Goal: Complete application form: Complete application form

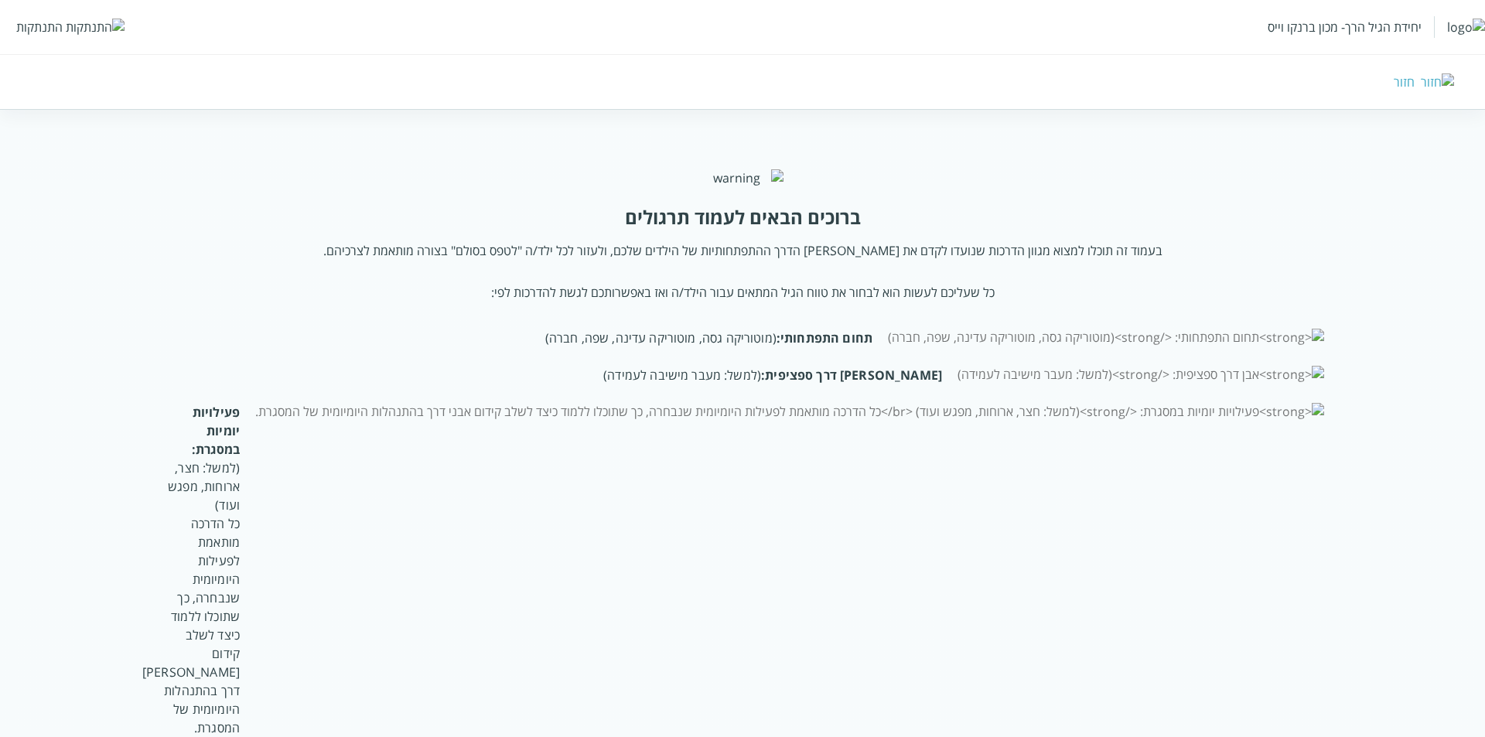
drag, startPoint x: 36, startPoint y: 14, endPoint x: 35, endPoint y: 29, distance: 14.7
click at [35, 24] on div "יחידת הגיל הרך- מכון ברנקו וייס התנתקות" at bounding box center [742, 27] width 1485 height 54
click at [35, 29] on div "התנתקות" at bounding box center [39, 27] width 46 height 17
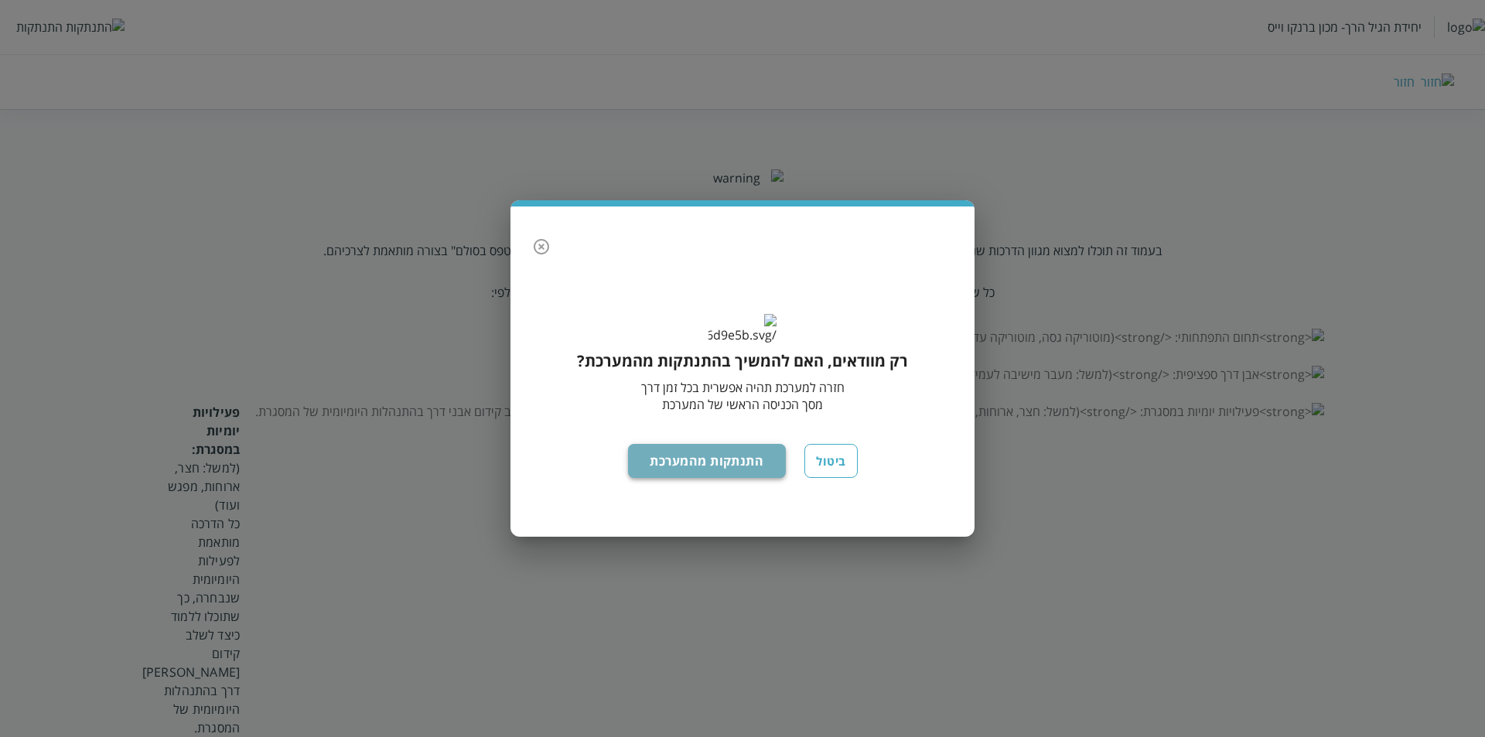
click at [711, 478] on button "התנתקות מהמערכת" at bounding box center [707, 461] width 159 height 34
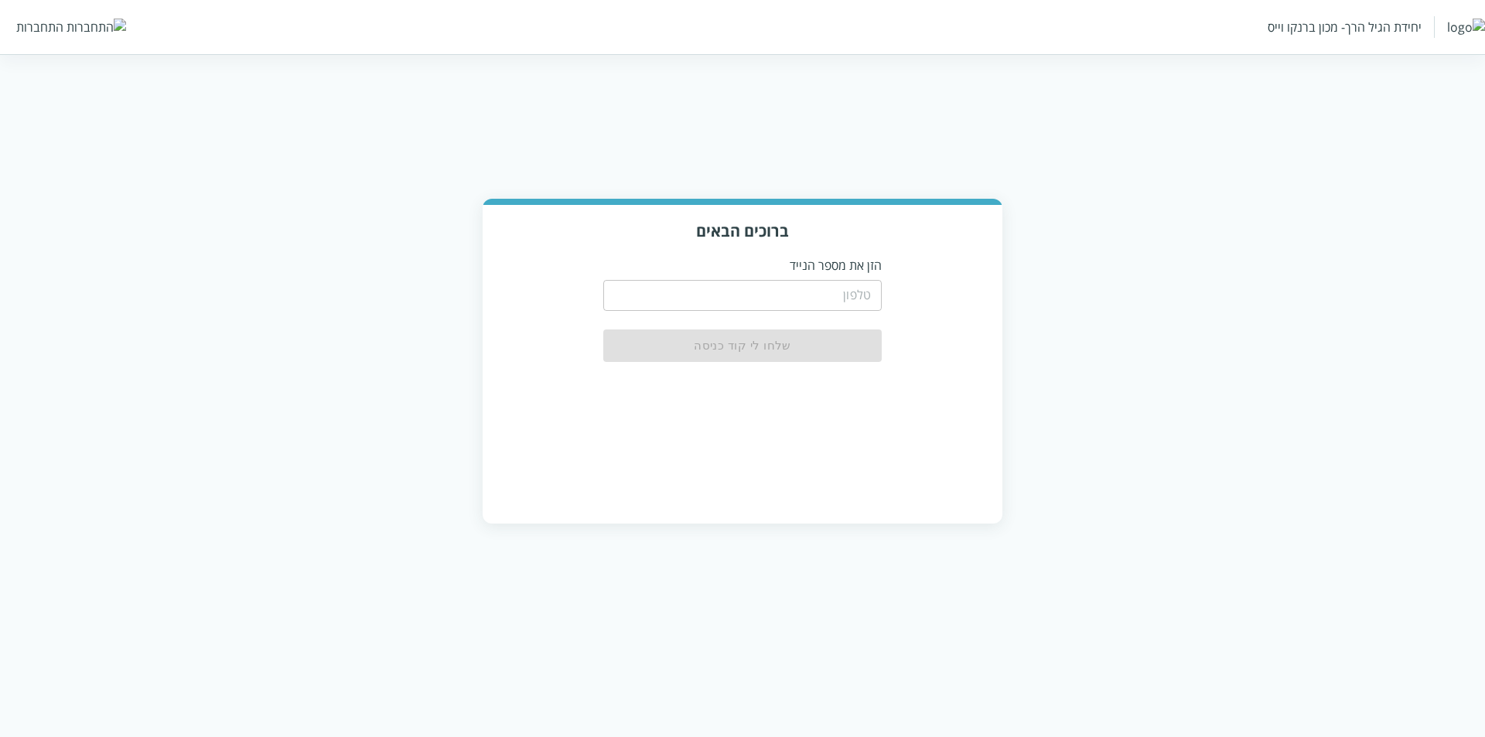
click at [866, 296] on input "tel" at bounding box center [742, 295] width 278 height 31
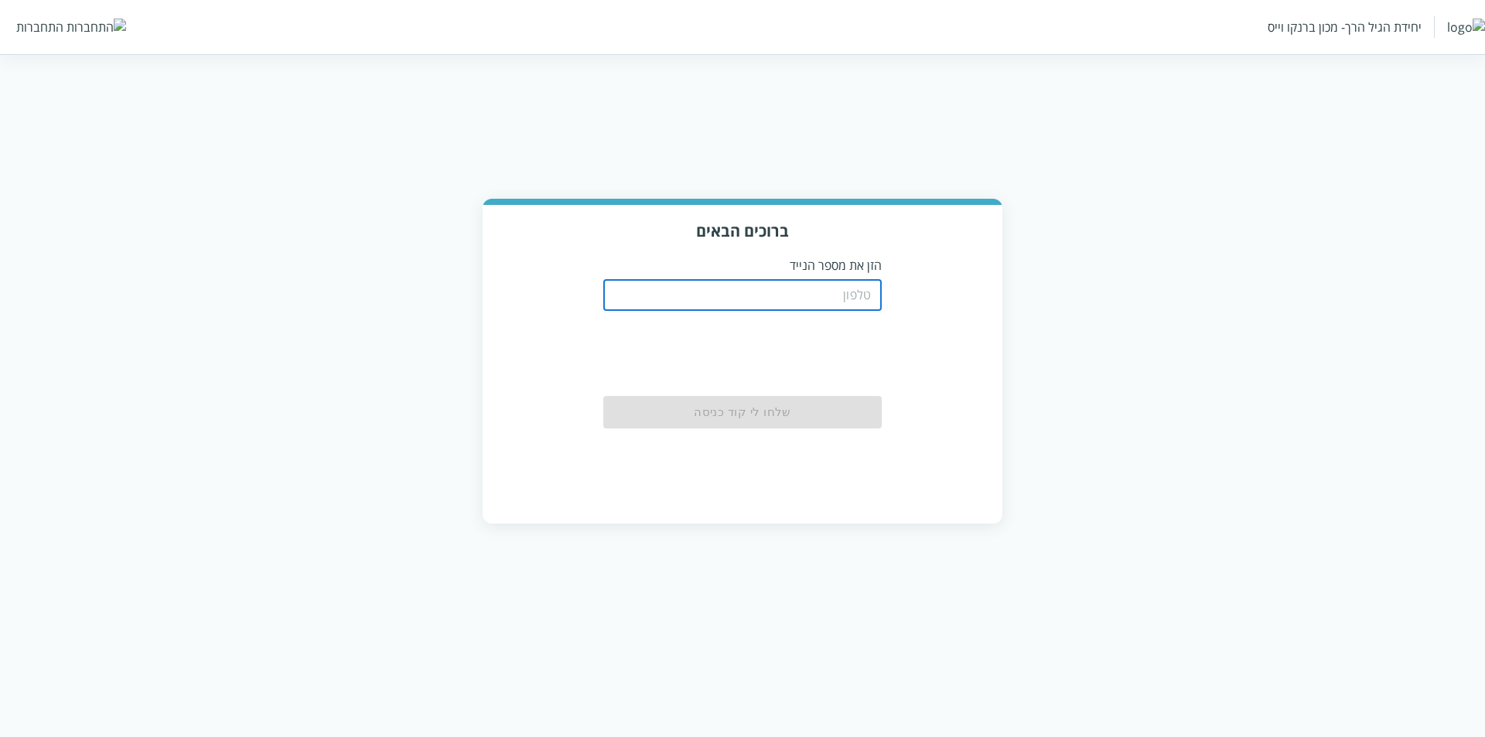
type input "0508805134"
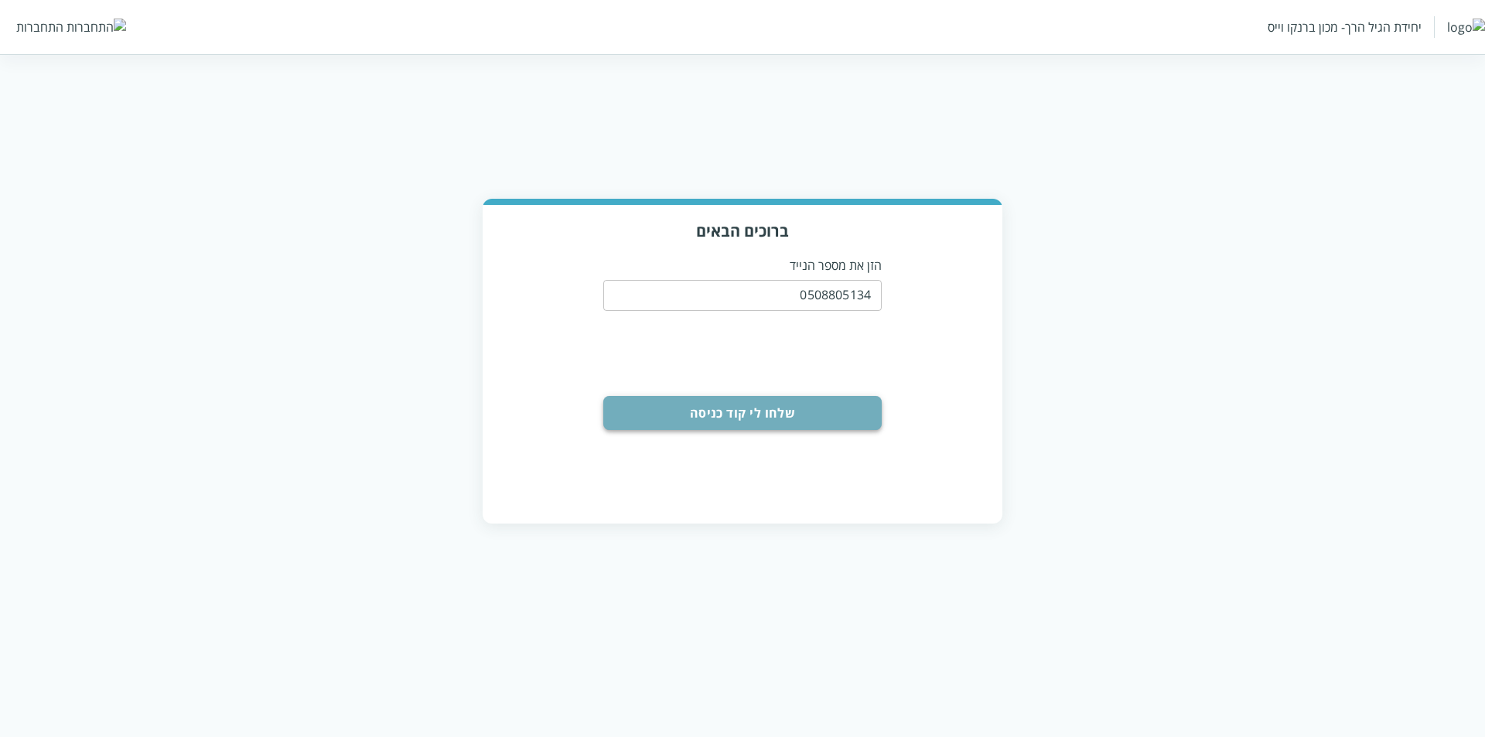
click at [743, 414] on button "שלחו לי קוד כניסה" at bounding box center [742, 413] width 278 height 34
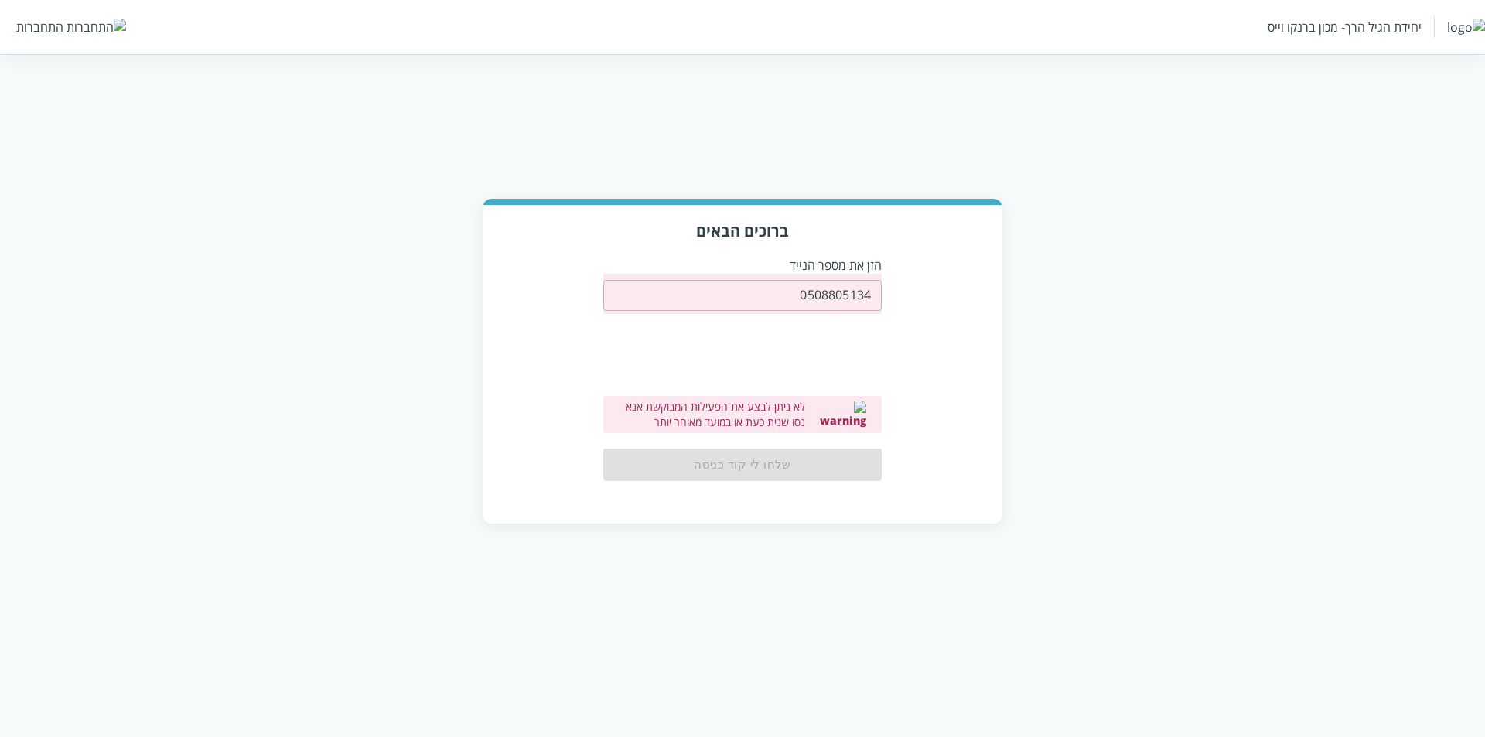
click at [785, 295] on input "0508805134" at bounding box center [742, 295] width 278 height 31
click at [795, 293] on input "0508805134" at bounding box center [742, 295] width 278 height 31
click at [893, 289] on div "ברוכים הבאים הזן את מספר הנייד 0508805134 ​ לא ניתן לבצע את הפעילות המבוקשת אנא…" at bounding box center [743, 363] width 520 height 317
click at [841, 296] on input "0508805134" at bounding box center [742, 295] width 278 height 31
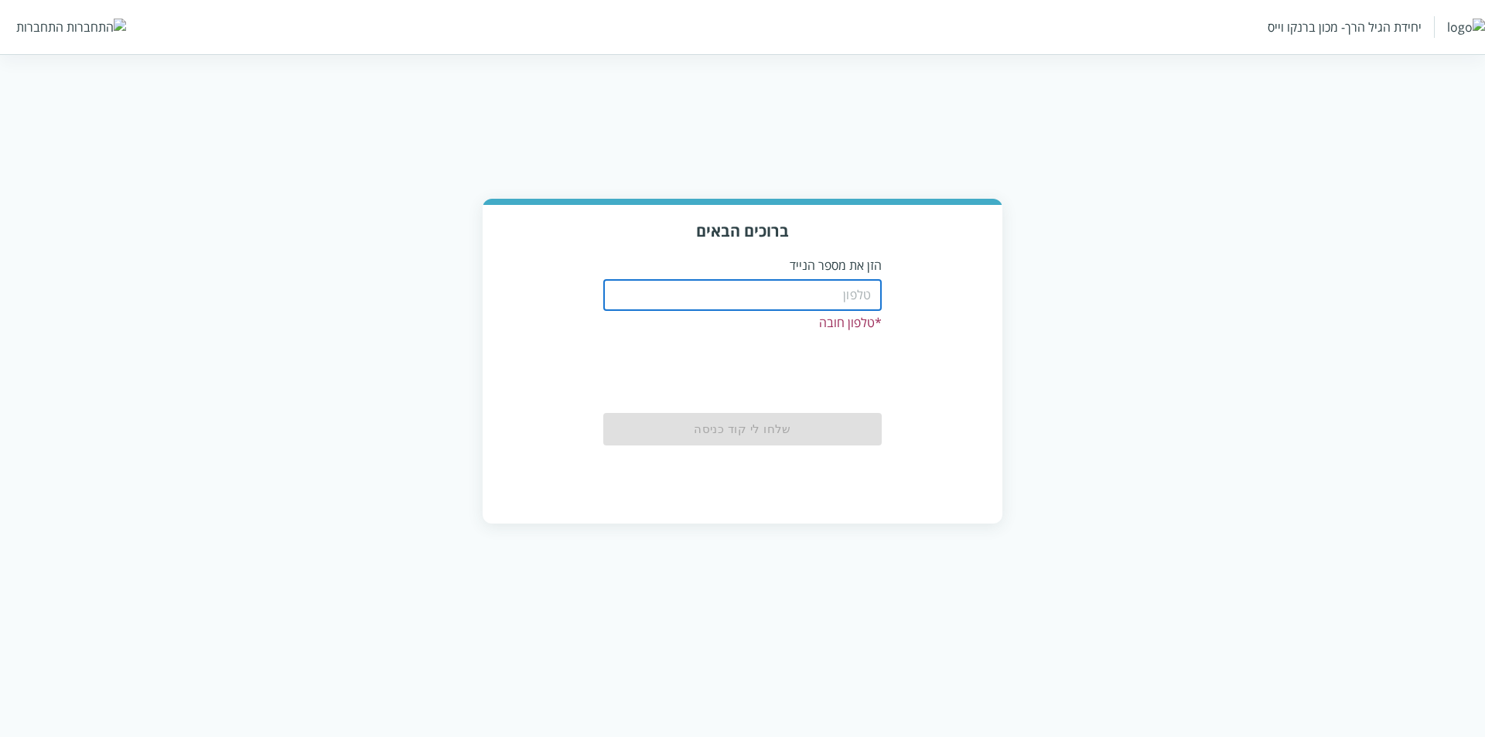
click at [862, 292] on input "tel" at bounding box center [742, 295] width 278 height 31
type input "0522221111"
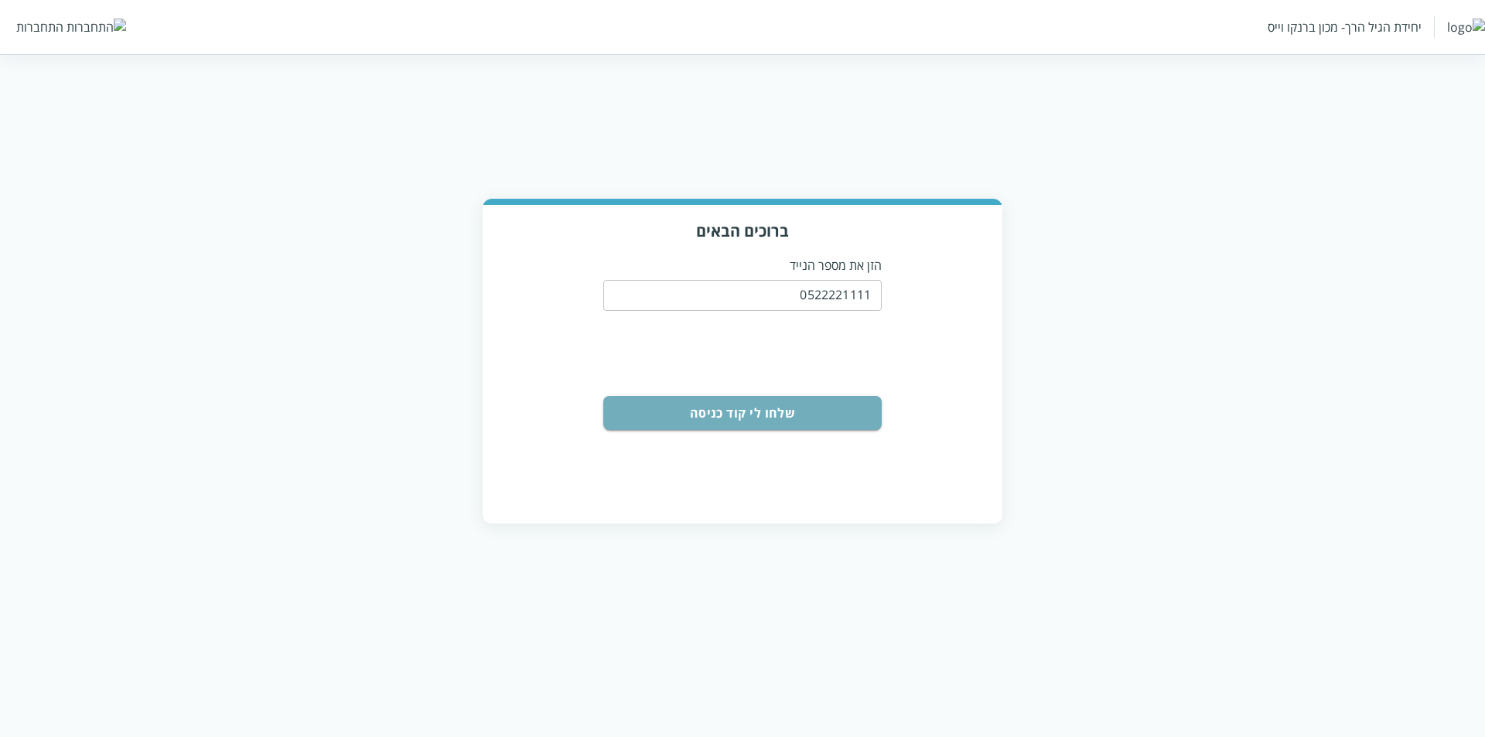
click at [794, 423] on button "שלחו לי קוד כניסה" at bounding box center [742, 413] width 278 height 34
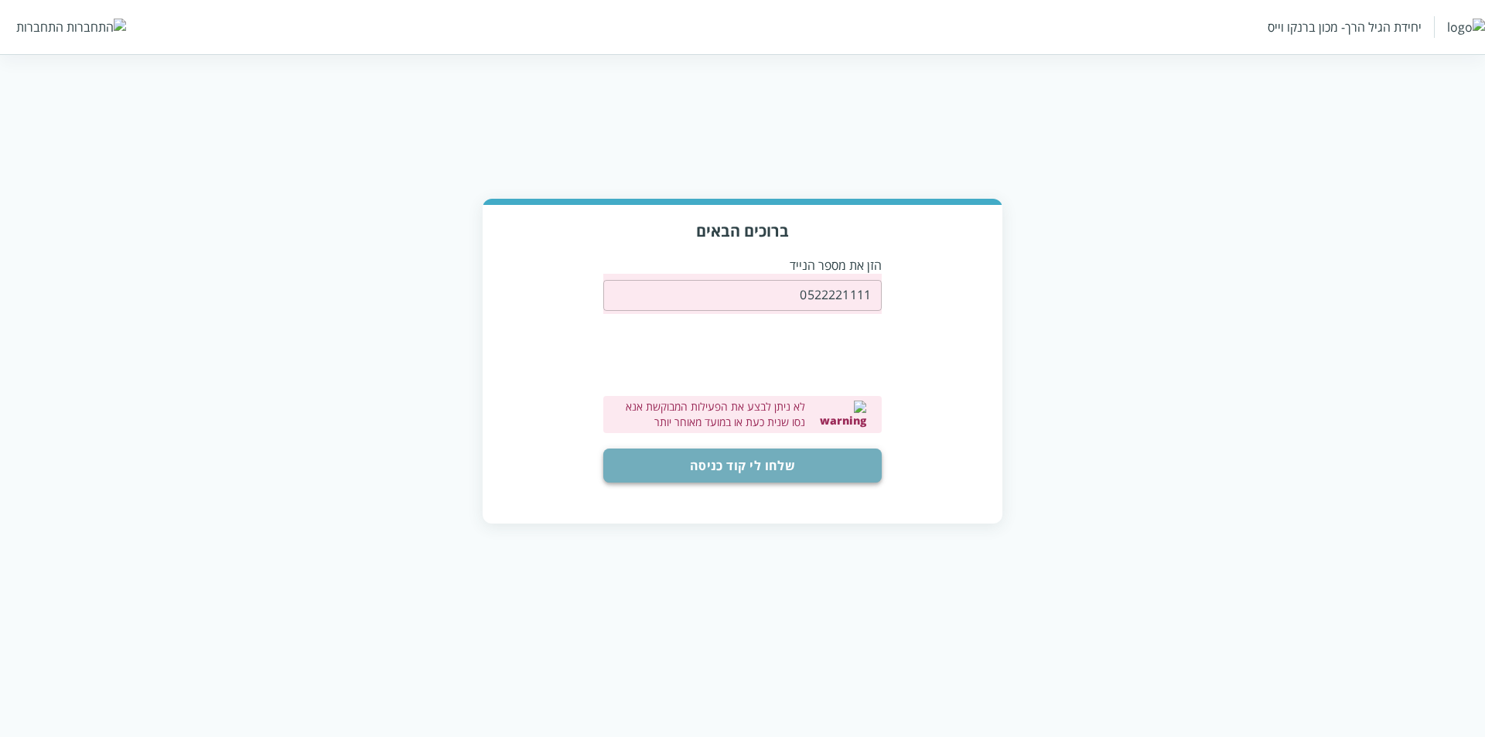
click at [825, 459] on button "שלחו לי קוד כניסה" at bounding box center [742, 466] width 278 height 34
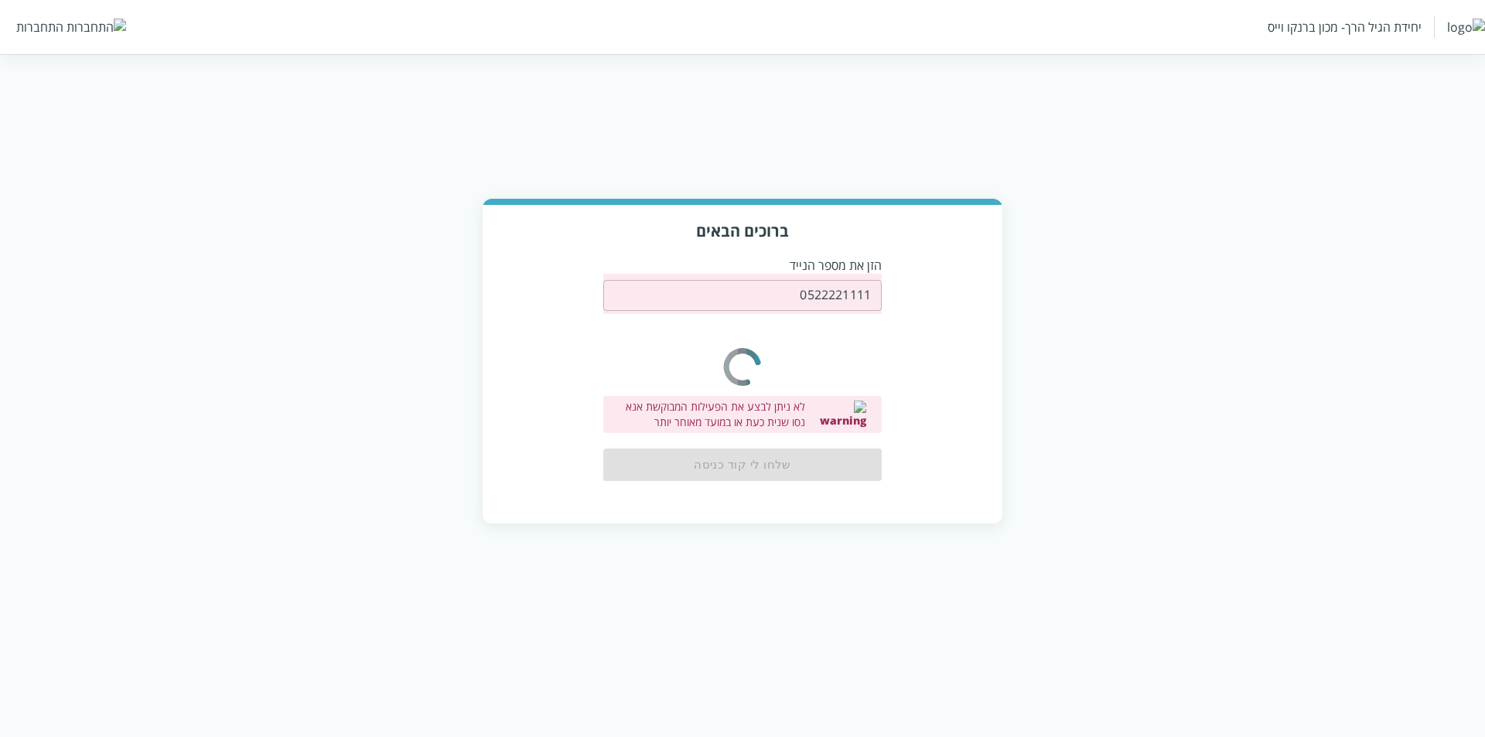
click at [1214, 294] on div "ברוכים הבאים הזן את מספר הנייד 0522221111 ​ 0cAFcWeA4OuuePEsm0VhtevrLMI85XL5Kpy…" at bounding box center [742, 361] width 1485 height 325
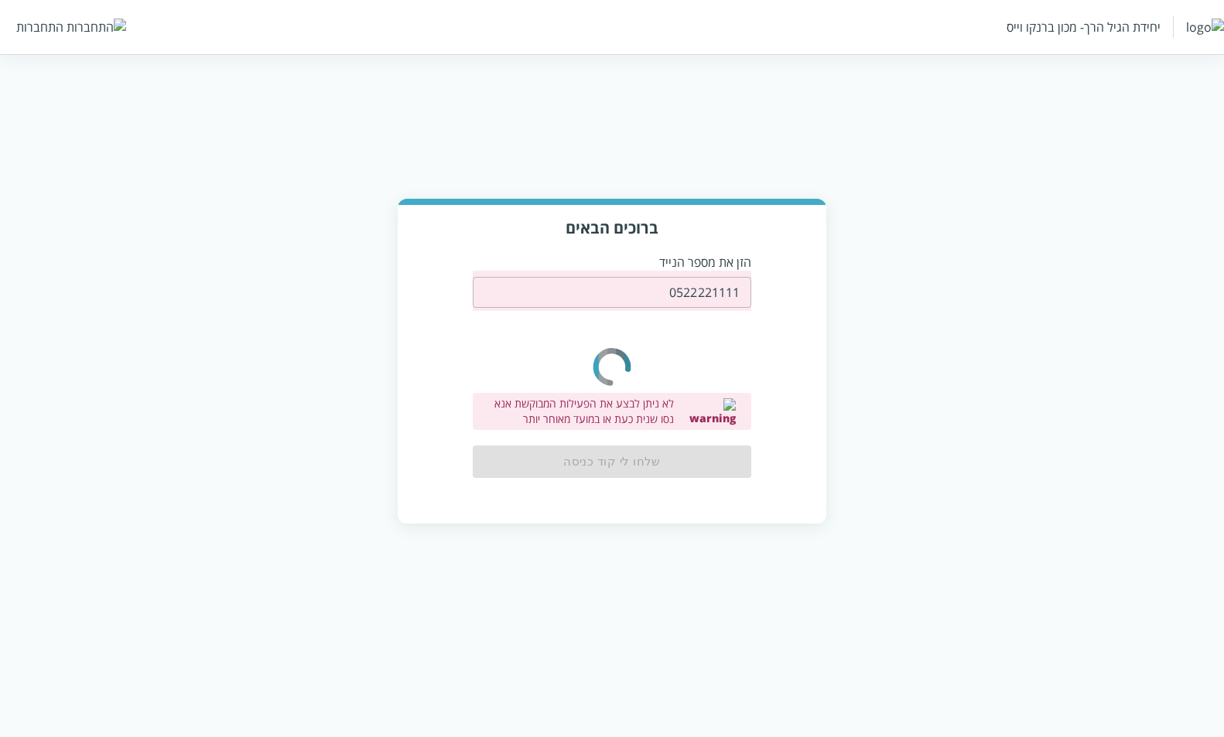
drag, startPoint x: 864, startPoint y: 179, endPoint x: 877, endPoint y: 186, distance: 14.5
click at [871, 184] on html "יחידת הגיל הרך- מכון [PERSON_NAME] התחברות ברוכים הבאים הזן את מספר הנייד 05222…" at bounding box center [612, 277] width 1224 height 555
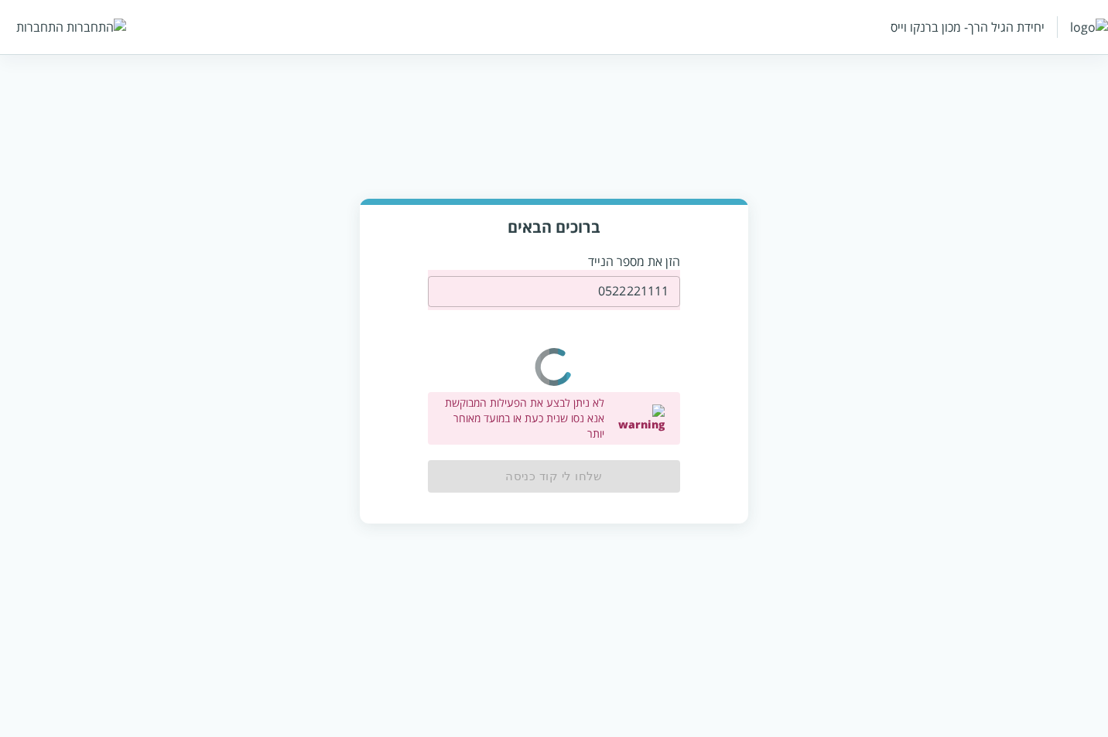
click at [1060, 253] on div "ברוכים הבאים הזן את מספר הנייד 0522221111 ​ 0cAFcWeA4OuuePEsm0VhtevrLMI85XL5Kpy…" at bounding box center [554, 361] width 1108 height 325
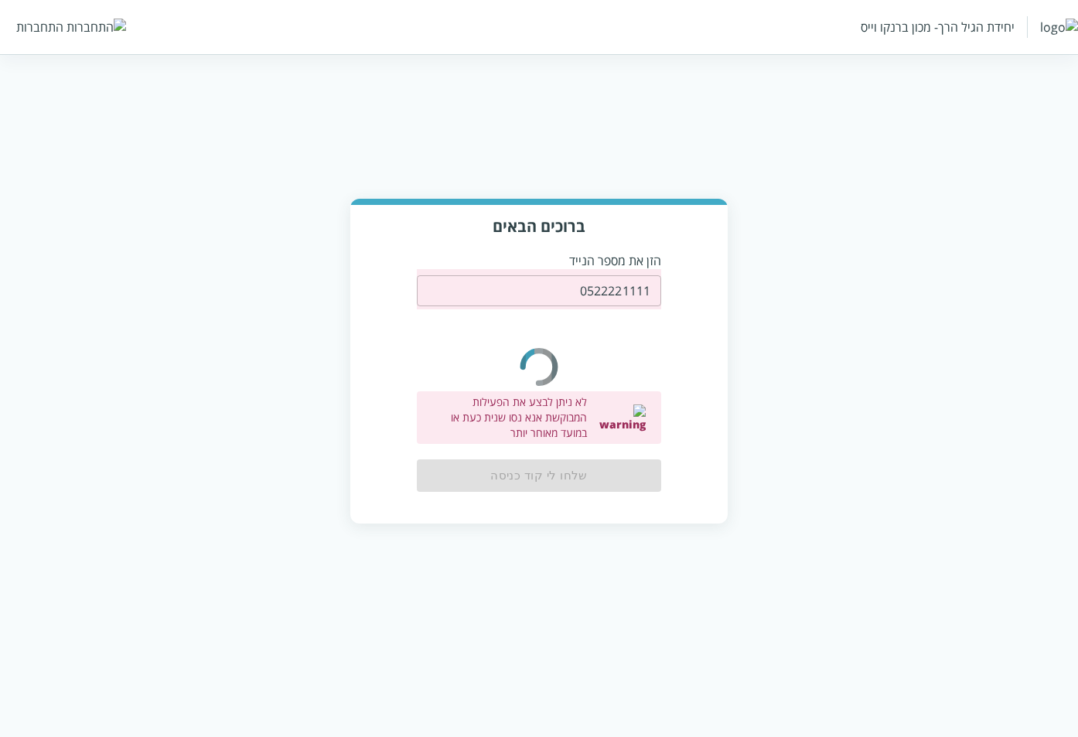
click at [1037, 257] on div "ברוכים הבאים הזן את מספר הנייד 0522221111 ​ 0cAFcWeA4OuuePEsm0VhtevrLMI85XL5Kpy…" at bounding box center [539, 361] width 1078 height 325
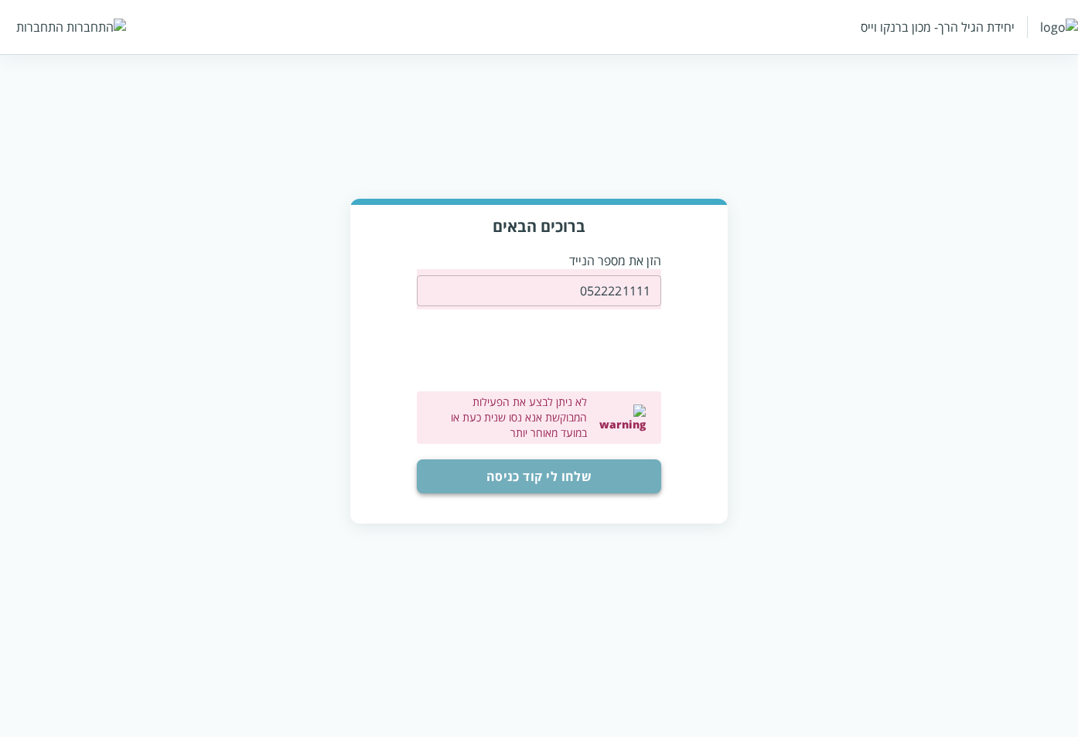
click at [555, 459] on button "שלחו לי קוד כניסה" at bounding box center [539, 476] width 244 height 34
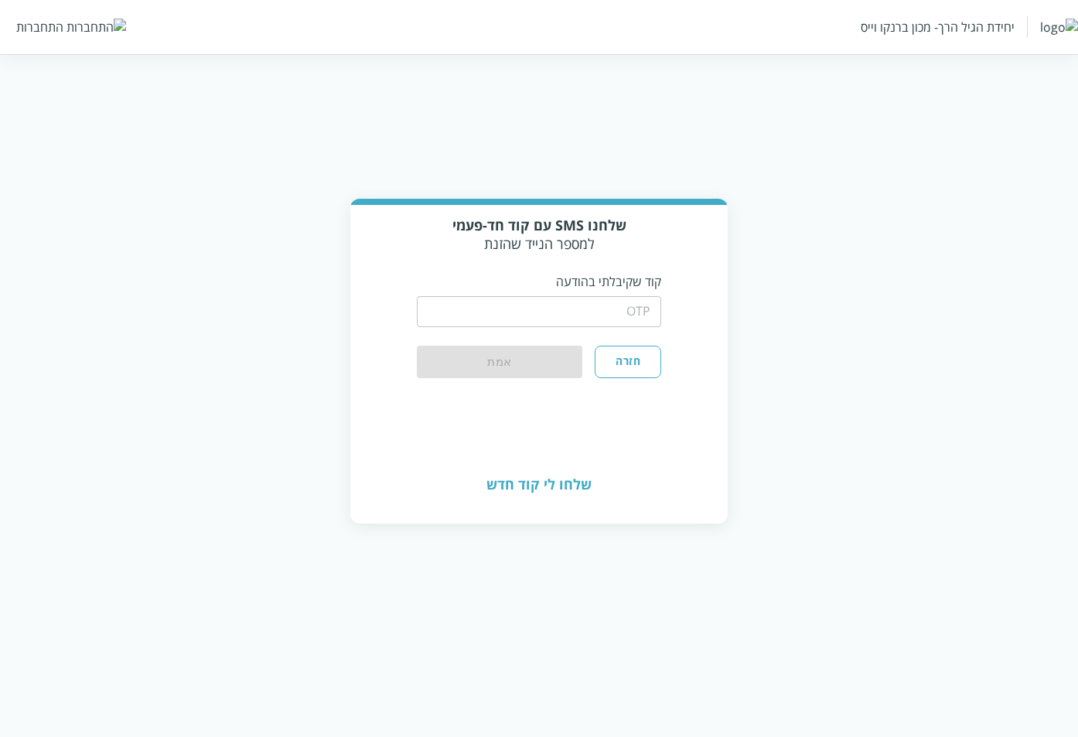
click at [624, 311] on input "string" at bounding box center [539, 311] width 244 height 31
type input "1234"
click at [547, 362] on button "אמת" at bounding box center [500, 363] width 166 height 34
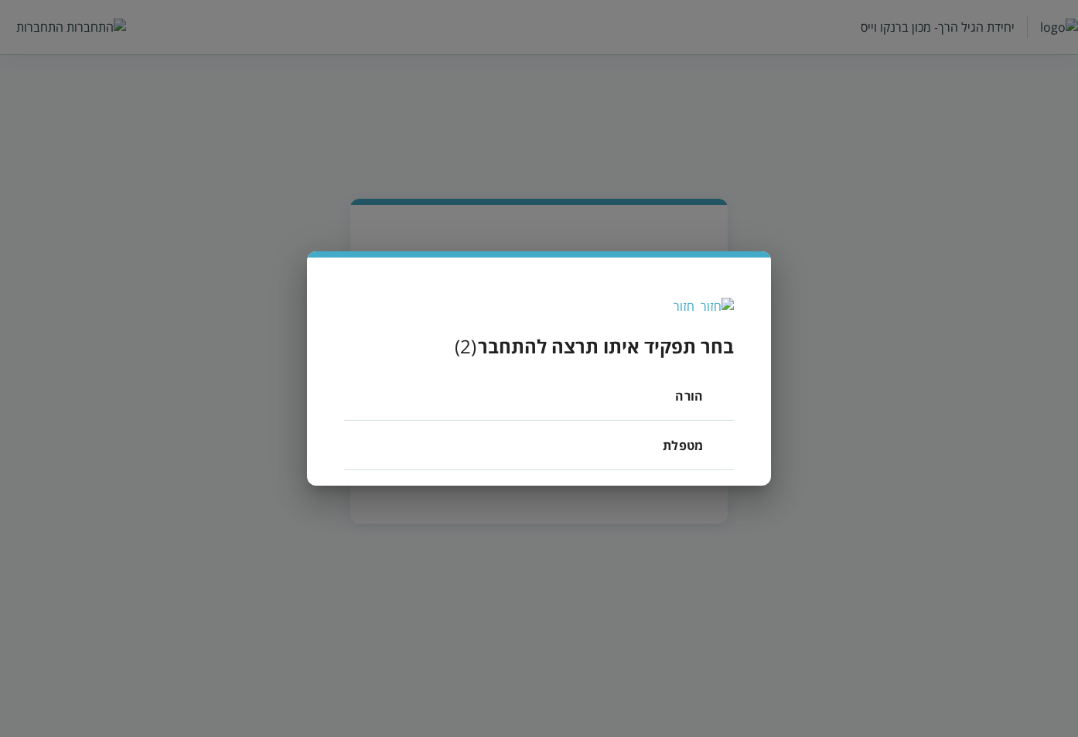
click at [661, 441] on li "מטפלת" at bounding box center [539, 446] width 390 height 50
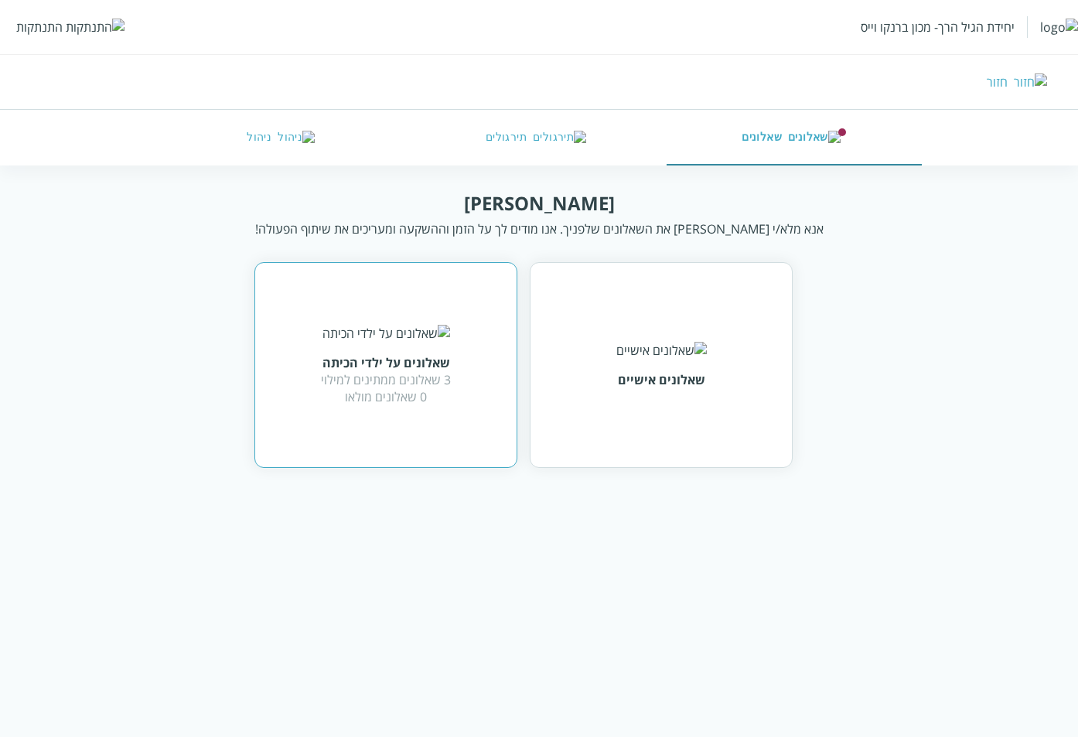
click at [461, 443] on div "שאלונים על ילדי הכיתה 3 שאלונים ממתינים למילוי 0 שאלונים מולאו" at bounding box center [385, 365] width 263 height 206
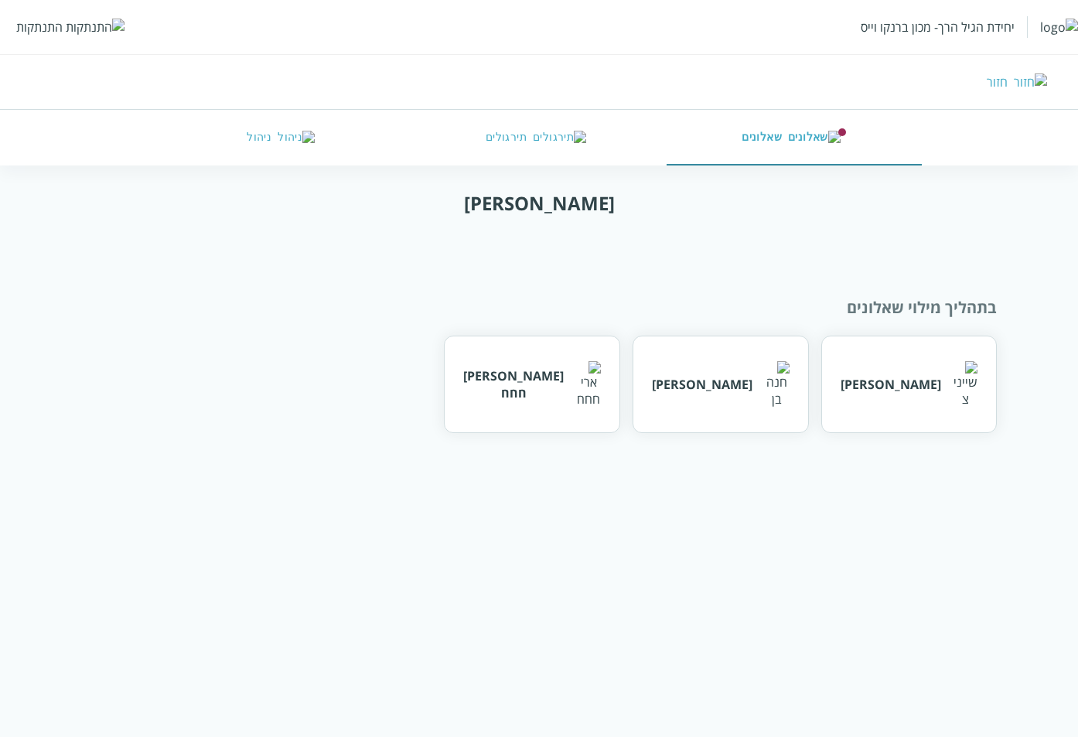
click at [1008, 76] on div "חזור" at bounding box center [997, 81] width 21 height 17
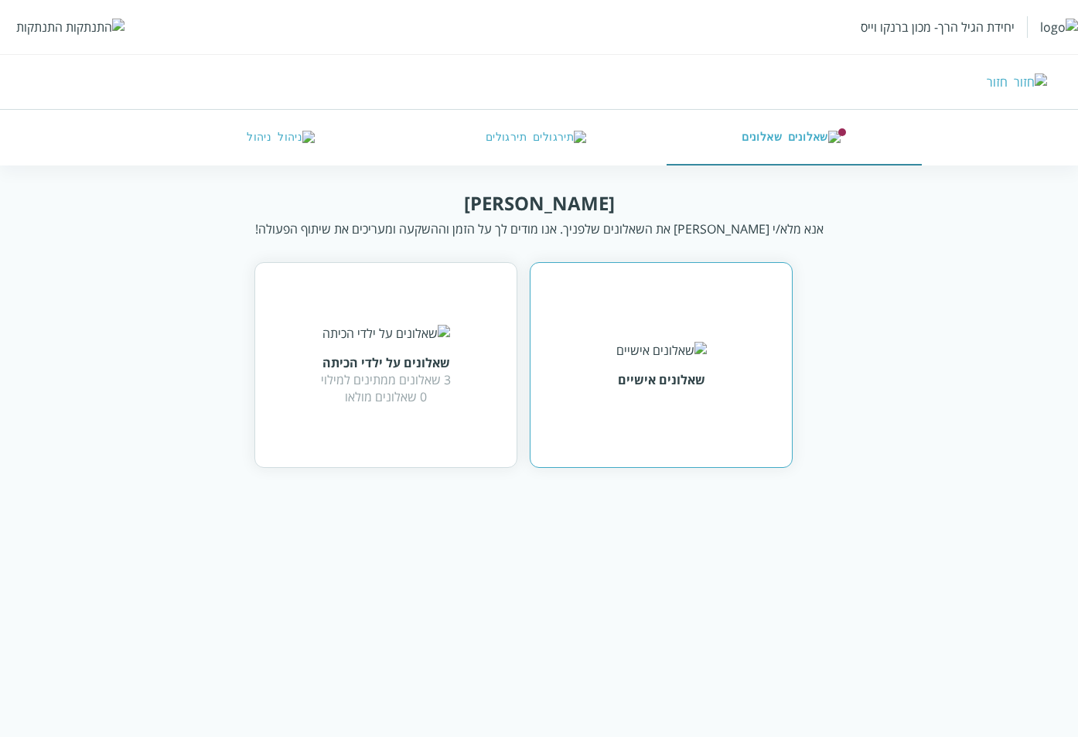
click at [703, 378] on div "שאלונים אישיים" at bounding box center [661, 379] width 87 height 17
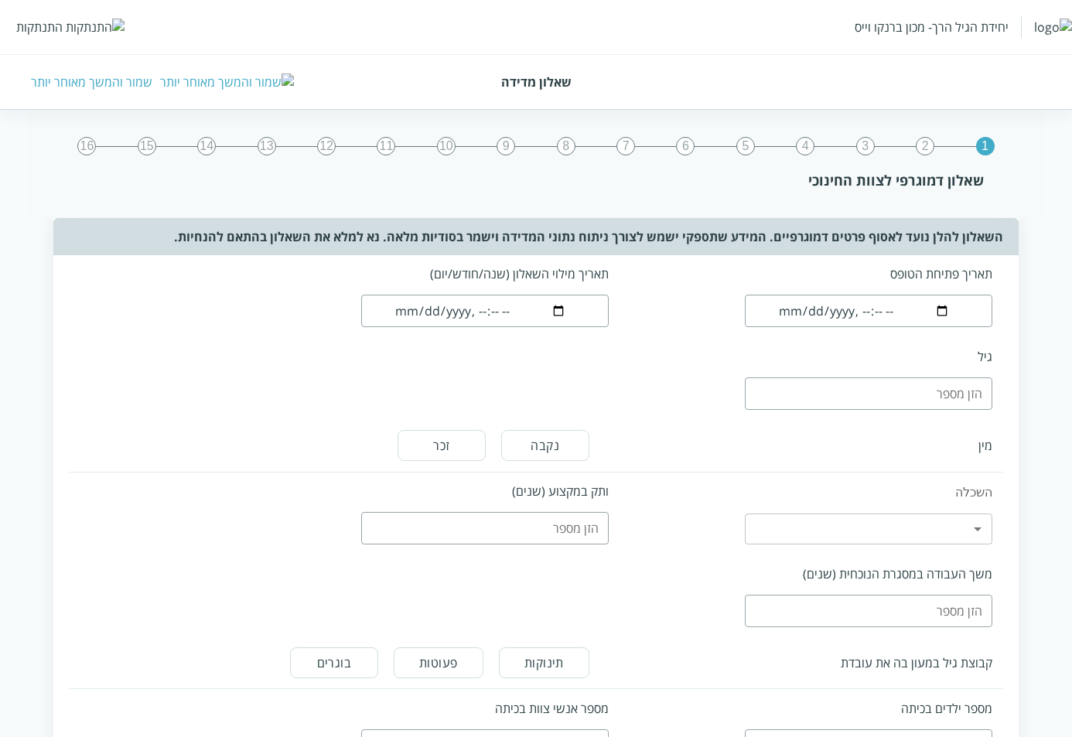
click at [794, 311] on input "datetime-local" at bounding box center [869, 311] width 248 height 32
type input "[DATE]T14:52"
click at [417, 310] on input "datetime-local" at bounding box center [485, 311] width 248 height 32
type input "[DATE]T14:52"
click at [910, 405] on input "number" at bounding box center [869, 393] width 248 height 32
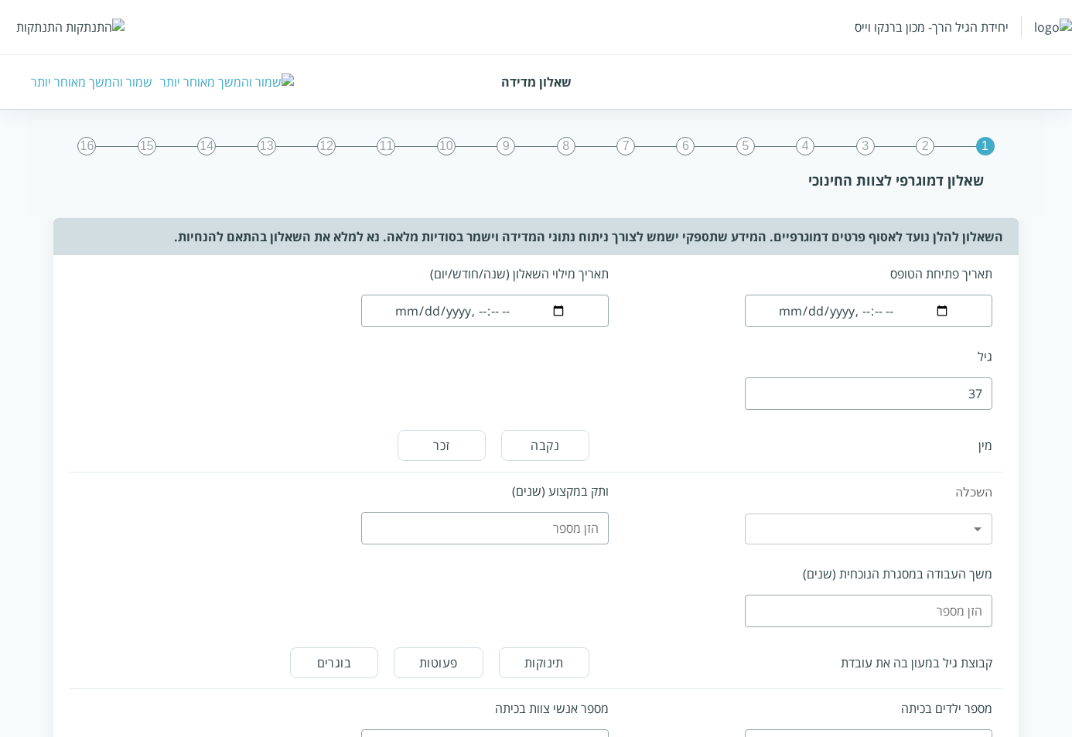
type input "38"
click at [753, 389] on input "38" at bounding box center [869, 393] width 248 height 32
click at [531, 446] on button "נקבה" at bounding box center [545, 445] width 88 height 31
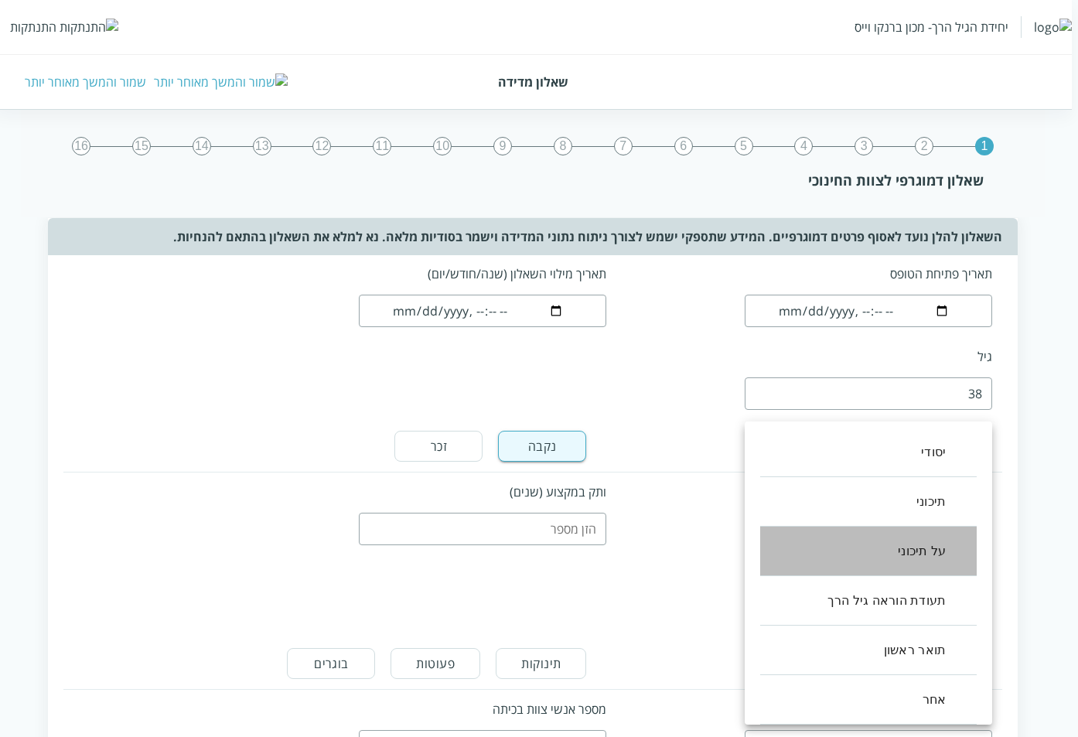
click at [835, 570] on li "על תיכוני" at bounding box center [868, 552] width 217 height 50
type input "2"
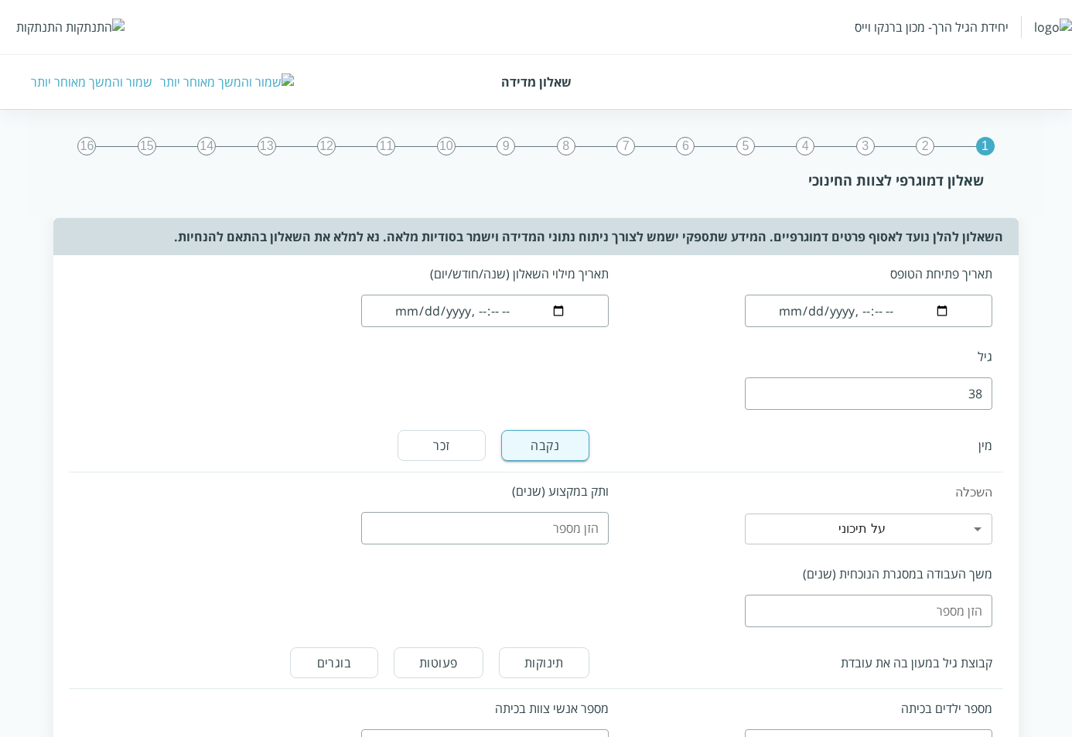
click at [509, 533] on input "number" at bounding box center [485, 528] width 248 height 32
type input "17"
click at [369, 521] on input "17" at bounding box center [485, 528] width 248 height 32
click at [944, 609] on input "number" at bounding box center [869, 611] width 248 height 32
type input "17"
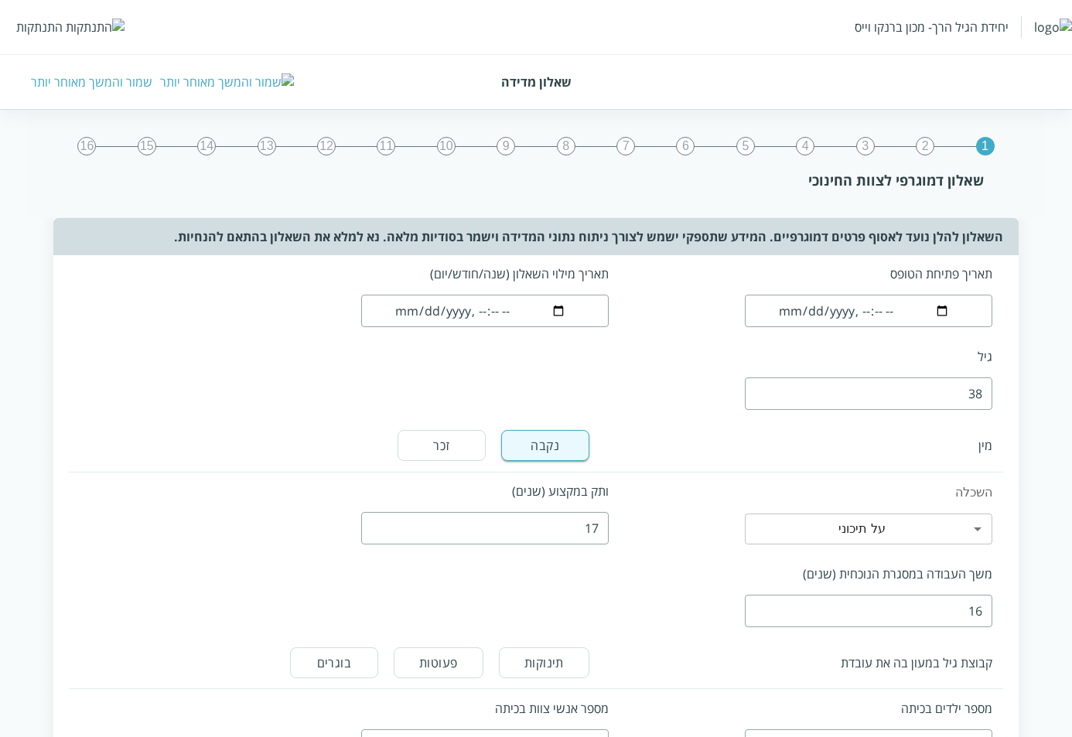
click at [753, 603] on input "17" at bounding box center [869, 611] width 248 height 32
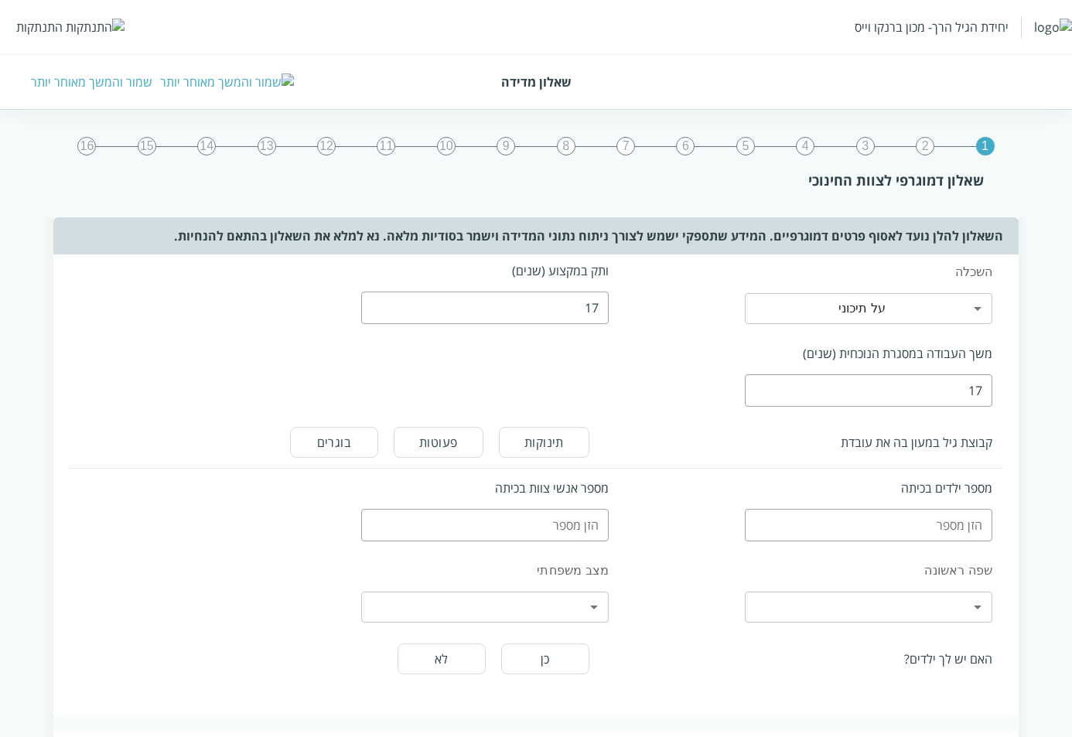
scroll to position [309, 0]
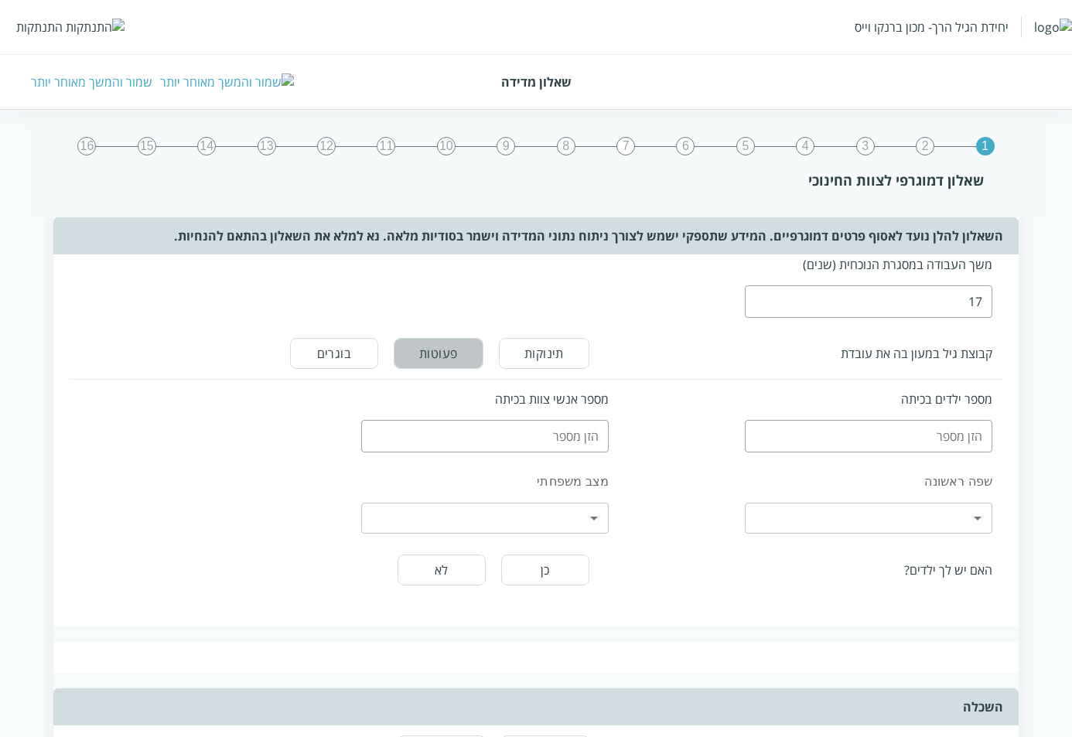
click at [462, 353] on button "פעוטות" at bounding box center [439, 353] width 90 height 31
type input "20"
click at [753, 432] on input "20" at bounding box center [869, 436] width 248 height 32
type input "14"
click at [370, 432] on input "14" at bounding box center [485, 436] width 248 height 32
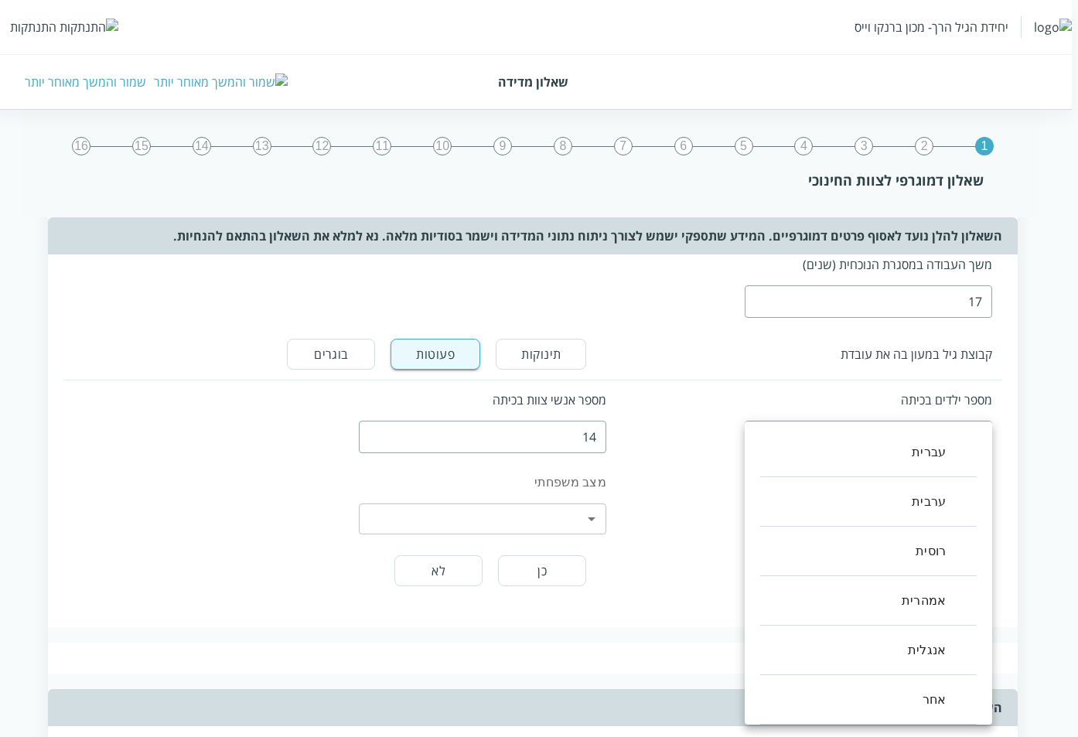
click at [766, 517] on body "יחידת הגיל הרך- מכון [PERSON_NAME] התנתקות שאלון מדידה שמור והמשך מאוחר יותר 1 …" at bounding box center [536, 469] width 1084 height 1251
click at [896, 700] on li "אחר" at bounding box center [868, 700] width 217 height 50
type input "5"
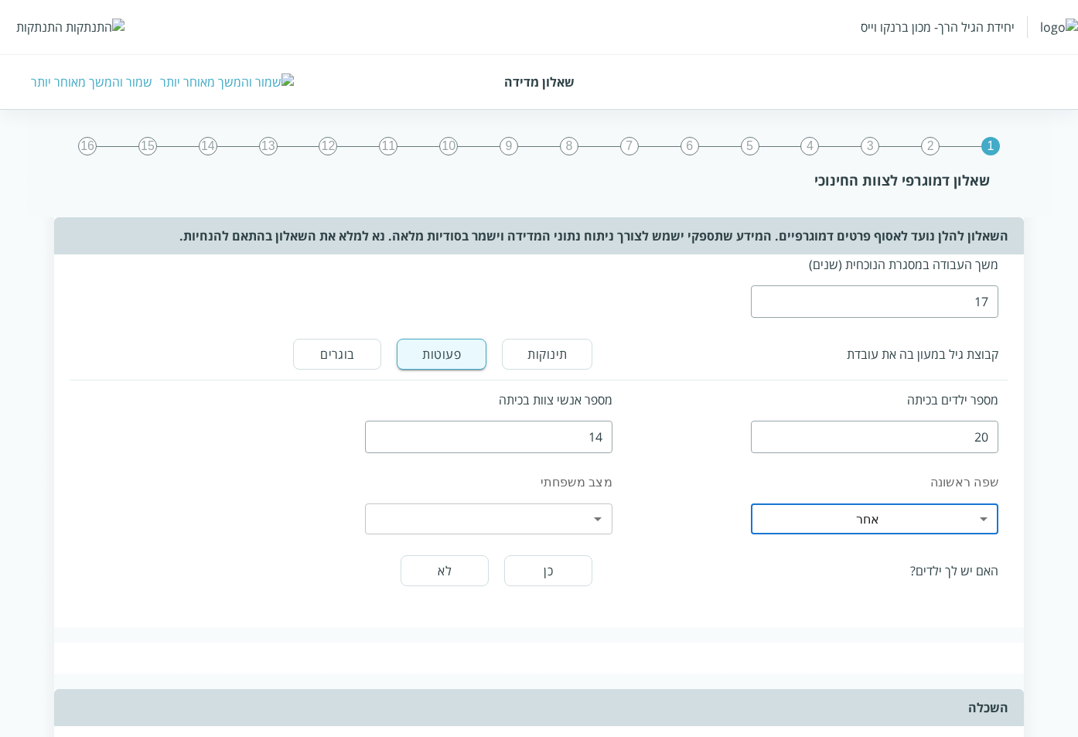
click at [604, 523] on body "יחידת הגיל הרך- מכון [PERSON_NAME] התנתקות שאלון מדידה שמור והמשך מאוחר יותר 1 …" at bounding box center [539, 469] width 1078 height 1251
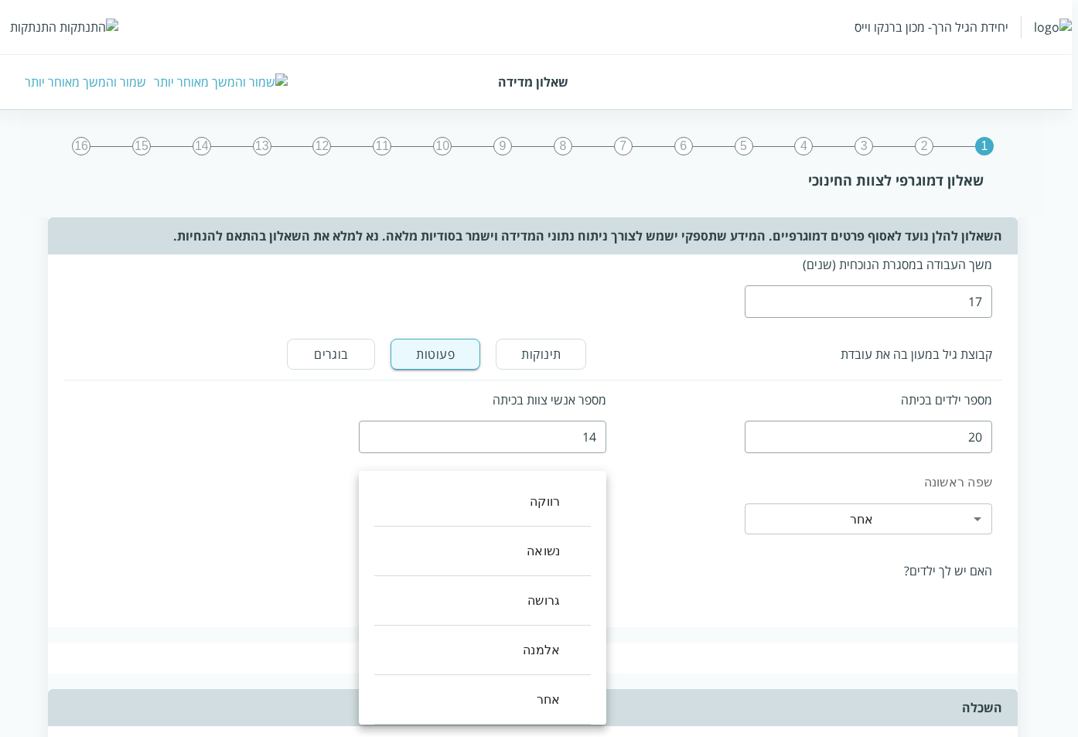
click at [534, 589] on li "גרושה" at bounding box center [482, 601] width 217 height 50
type input "2"
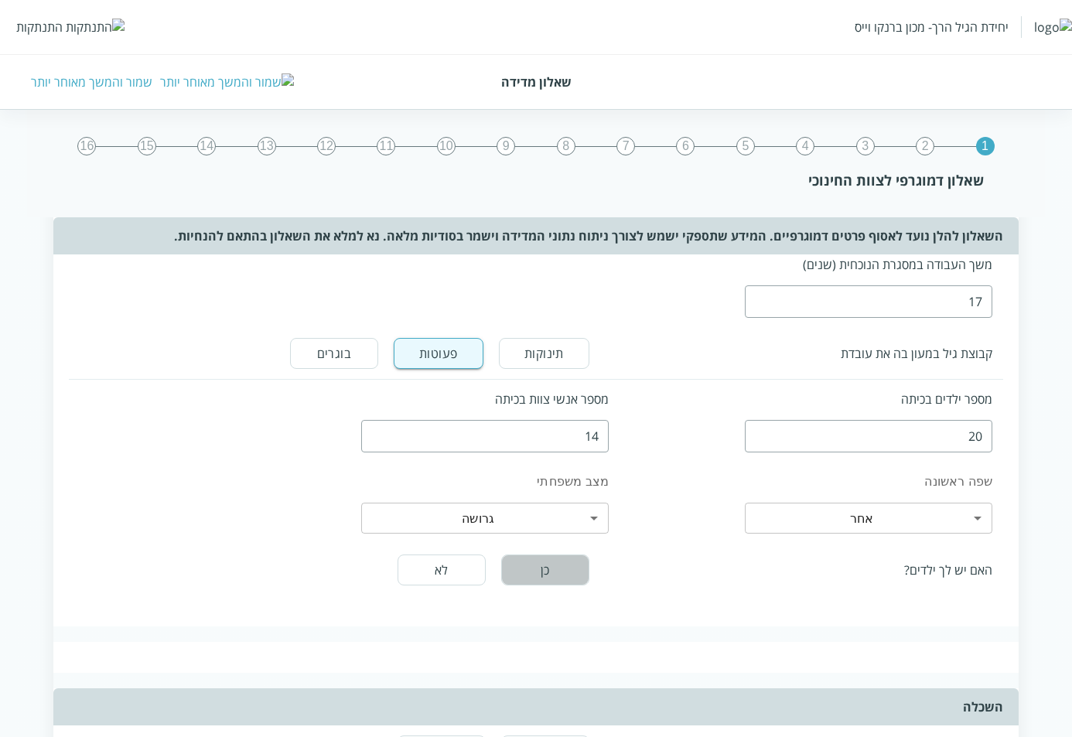
click at [534, 572] on button "כן" at bounding box center [545, 570] width 88 height 31
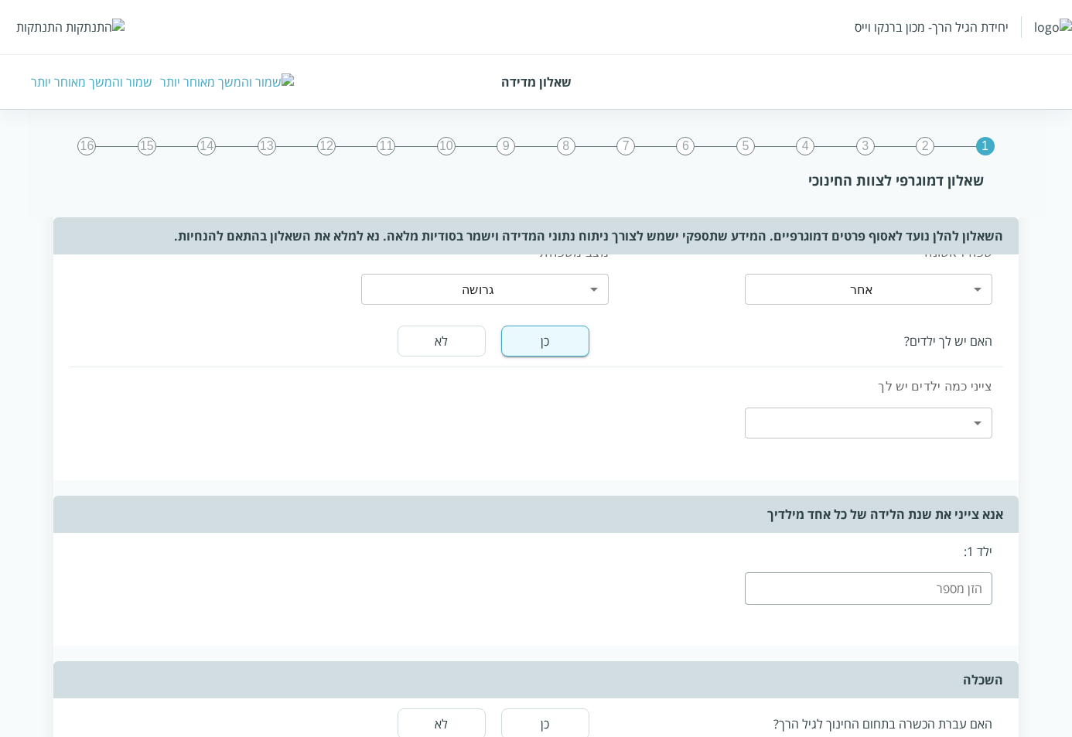
scroll to position [541, 0]
click at [965, 424] on body "יחידת הגיל הרך- מכון [PERSON_NAME] התנתקות שאלון מדידה שמור והמשך מאוחר יותר 1 …" at bounding box center [539, 339] width 1078 height 1454
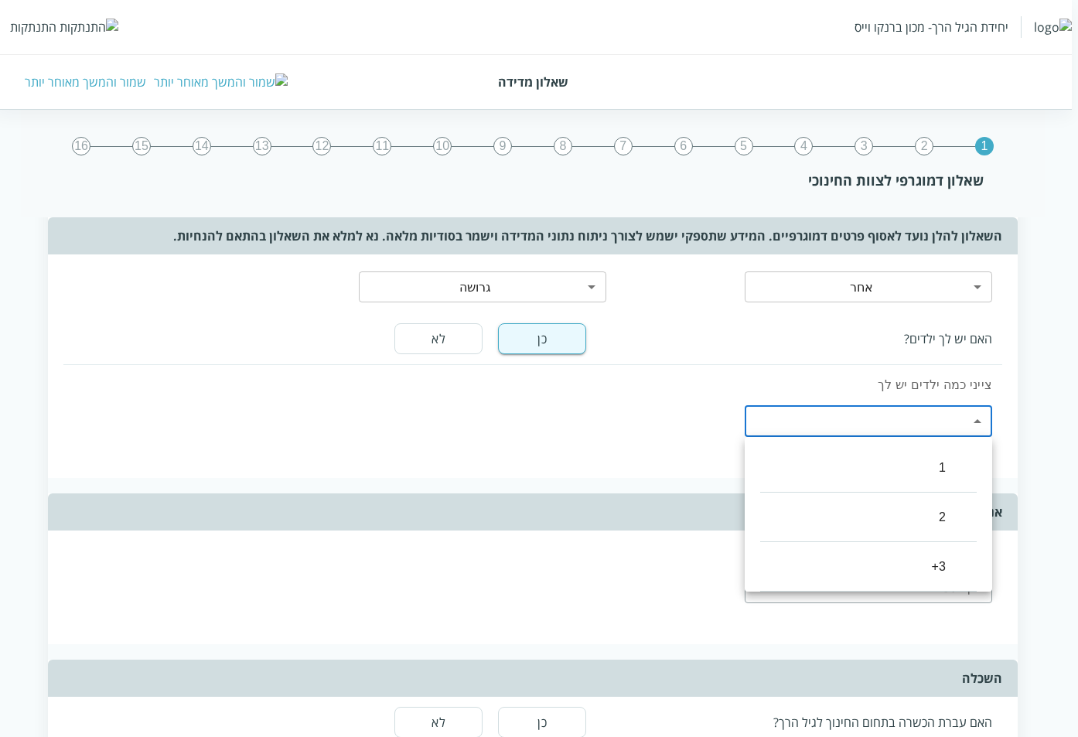
click at [922, 562] on li "3+" at bounding box center [868, 567] width 217 height 50
type input "2"
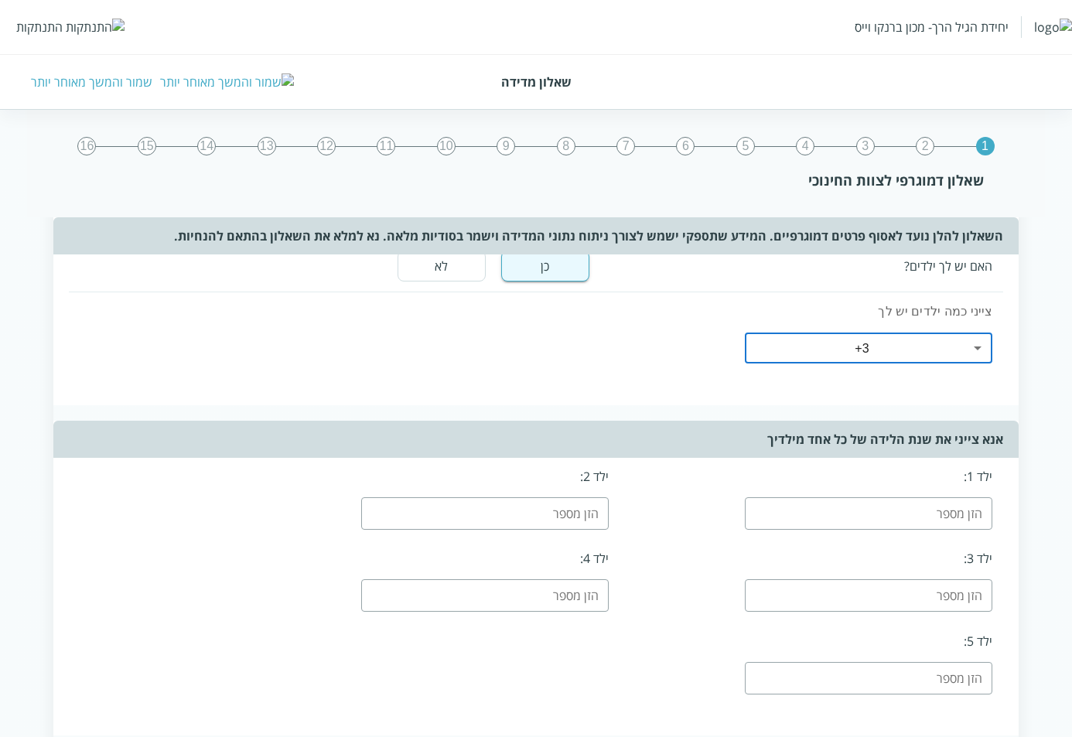
scroll to position [696, 0]
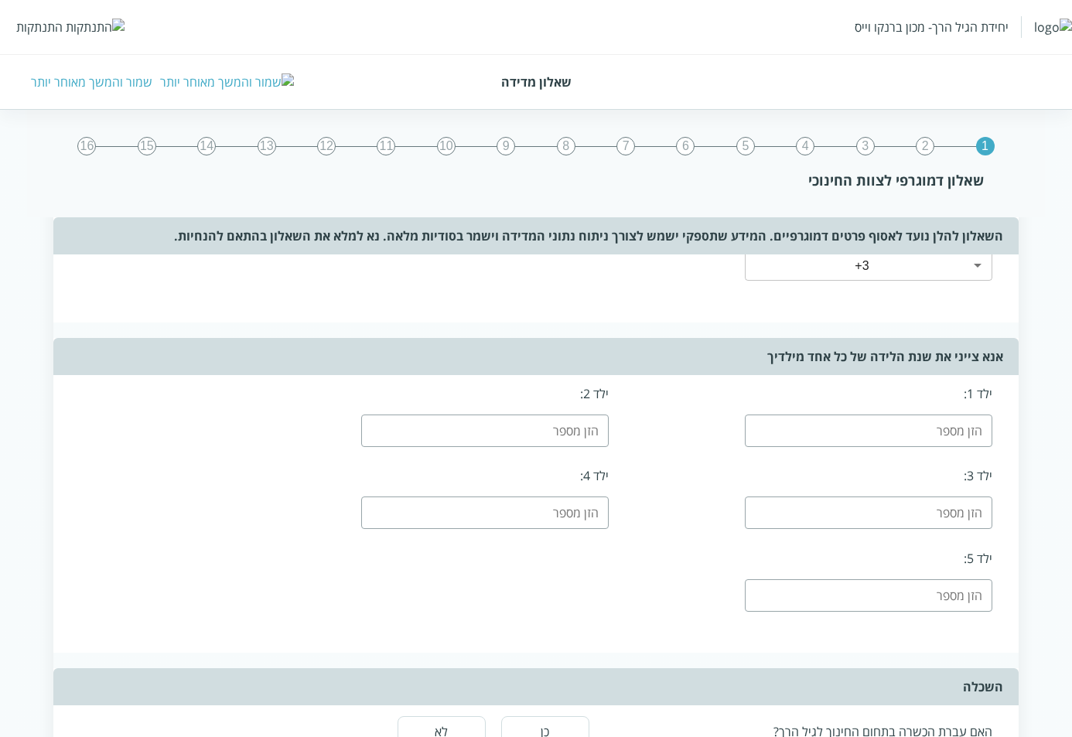
click at [934, 432] on input "number" at bounding box center [869, 431] width 248 height 32
click at [746, 428] on input "38" at bounding box center [869, 431] width 248 height 32
drag, startPoint x: 942, startPoint y: 434, endPoint x: 994, endPoint y: 422, distance: 53.1
click at [994, 422] on div "ילד 1: 38" at bounding box center [811, 416] width 384 height 83
type input "2000"
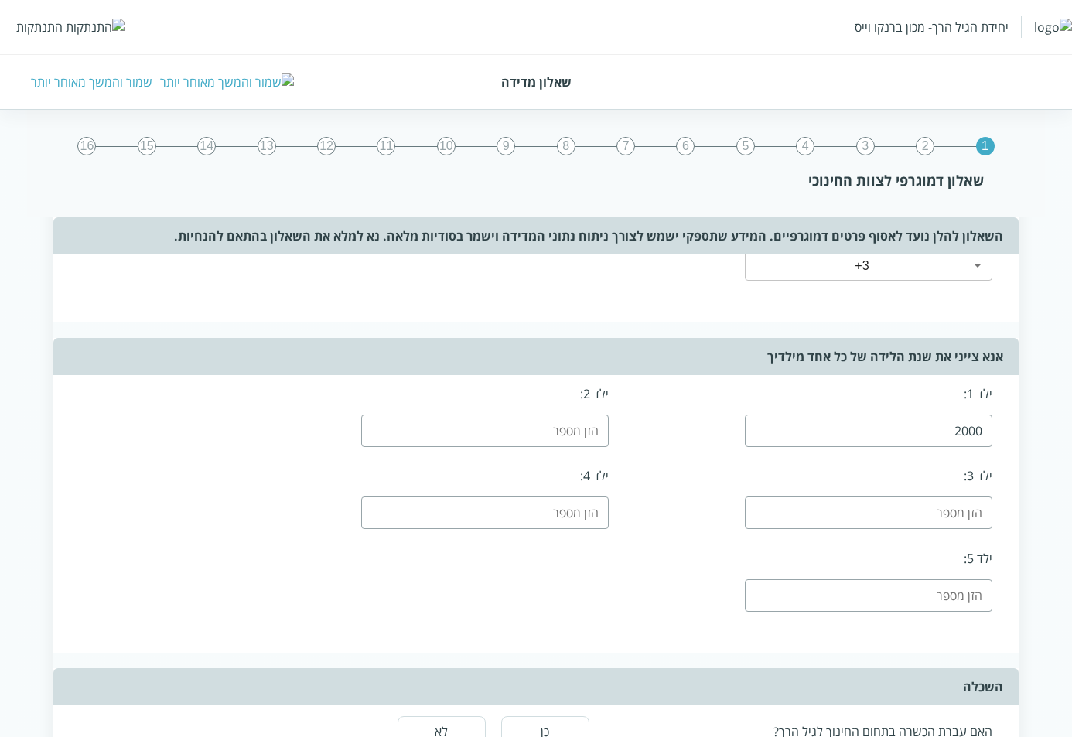
click at [576, 419] on input "number" at bounding box center [485, 431] width 248 height 32
type input "2000"
click at [970, 521] on input "number" at bounding box center [869, 513] width 248 height 32
type input "2000"
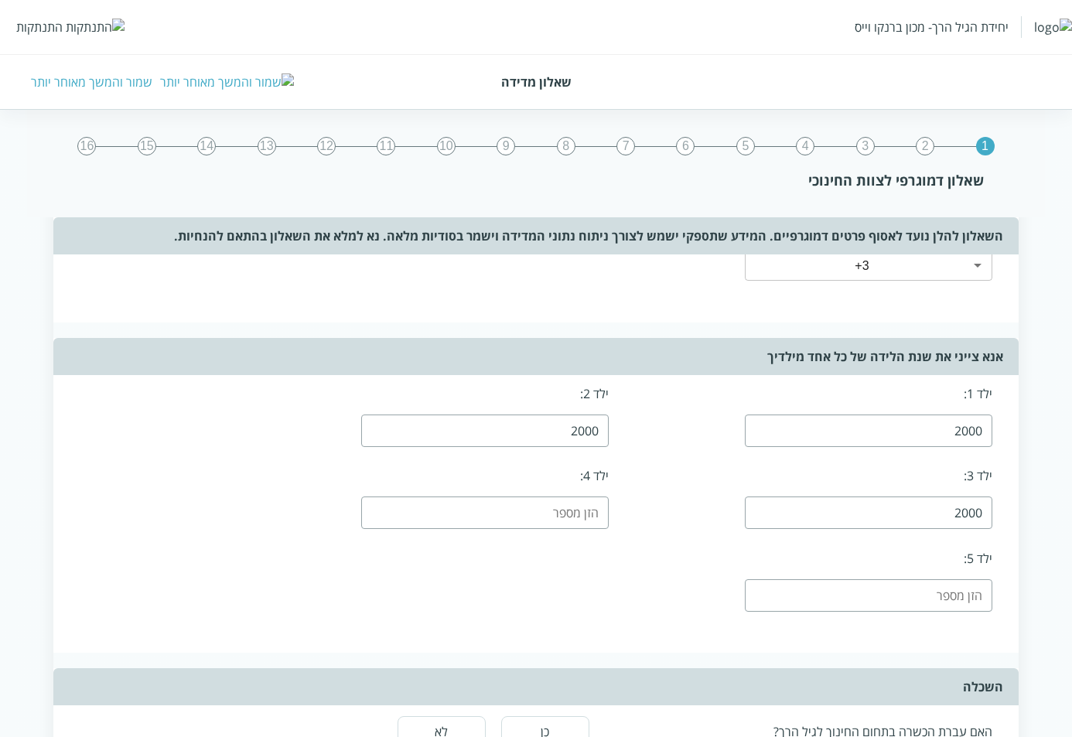
click at [555, 507] on input "number" at bounding box center [485, 513] width 248 height 32
type input "0"
type input "2000"
click at [982, 601] on input "number" at bounding box center [869, 595] width 248 height 32
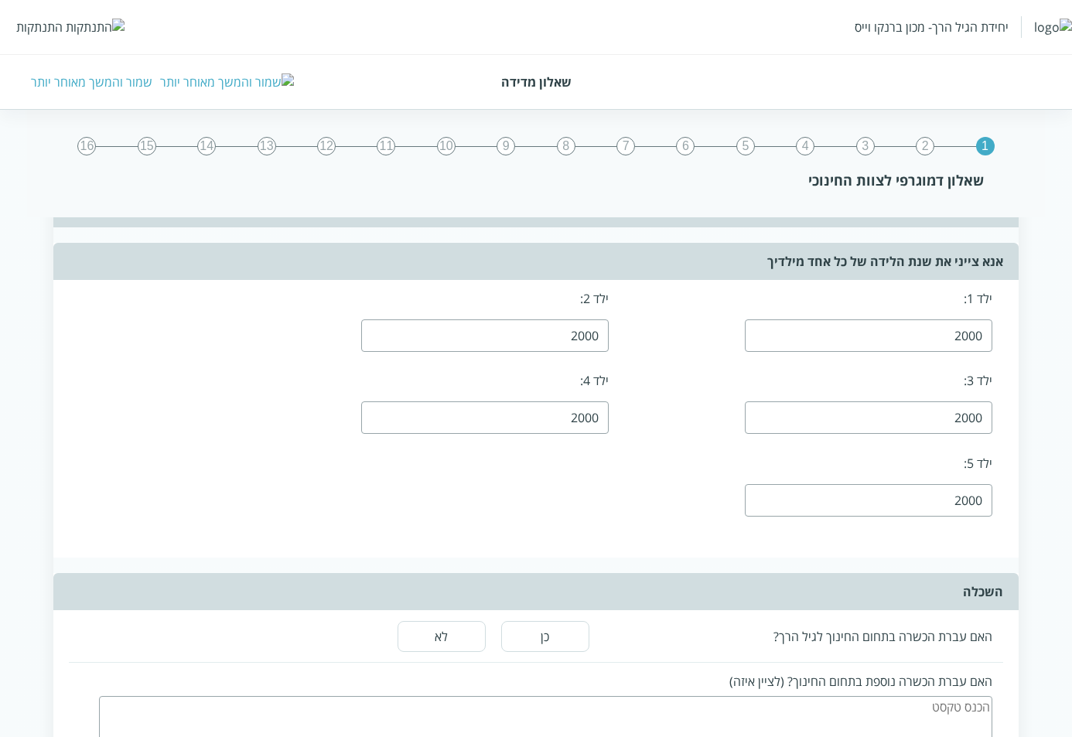
scroll to position [928, 0]
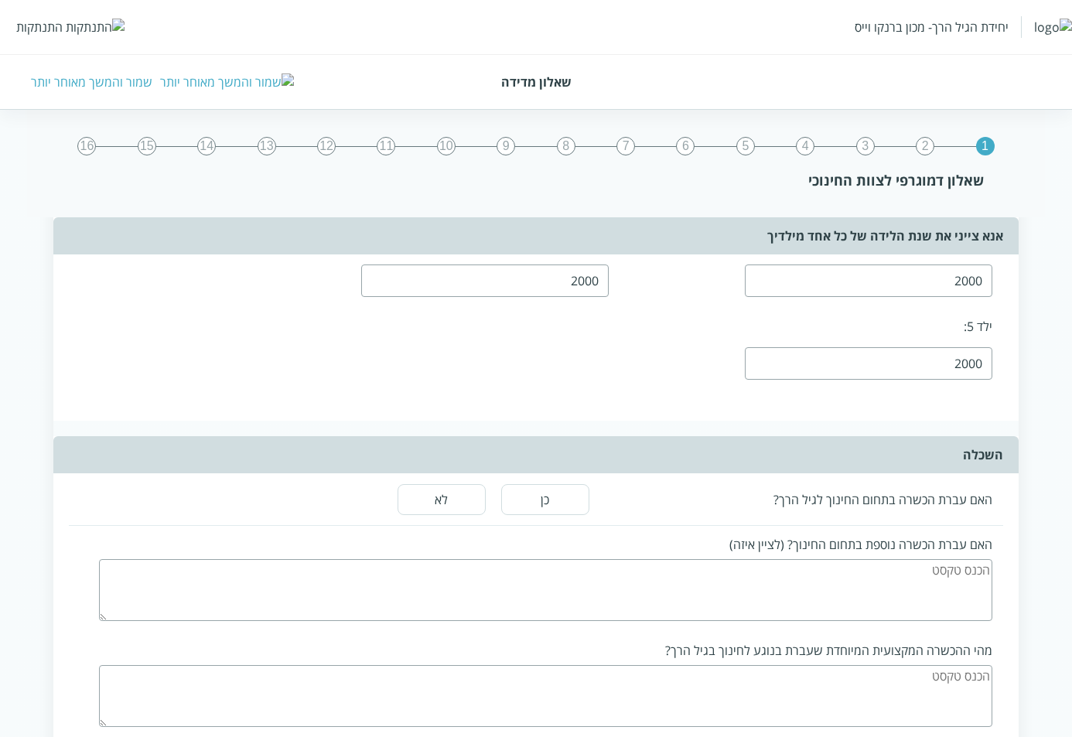
type input "2000"
click at [535, 504] on button "כן" at bounding box center [545, 499] width 88 height 31
click at [966, 614] on textarea at bounding box center [545, 590] width 893 height 62
type textarea "[PERSON_NAME]"
click at [845, 697] on textarea "כ" at bounding box center [545, 696] width 893 height 62
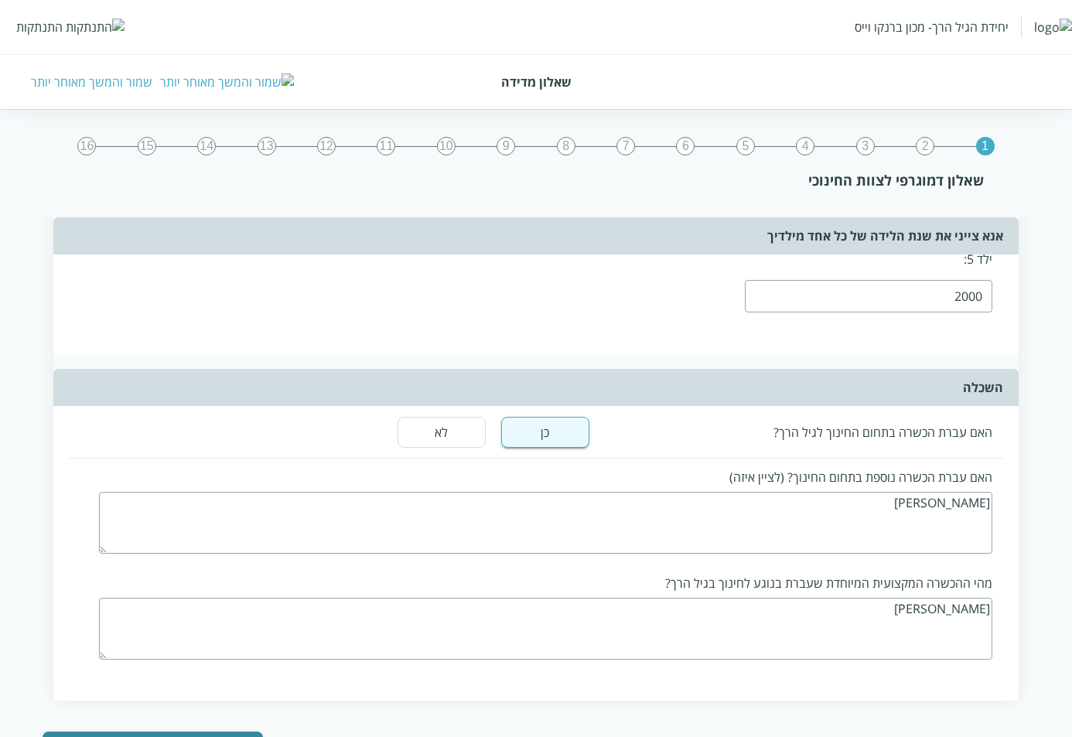
scroll to position [1064, 0]
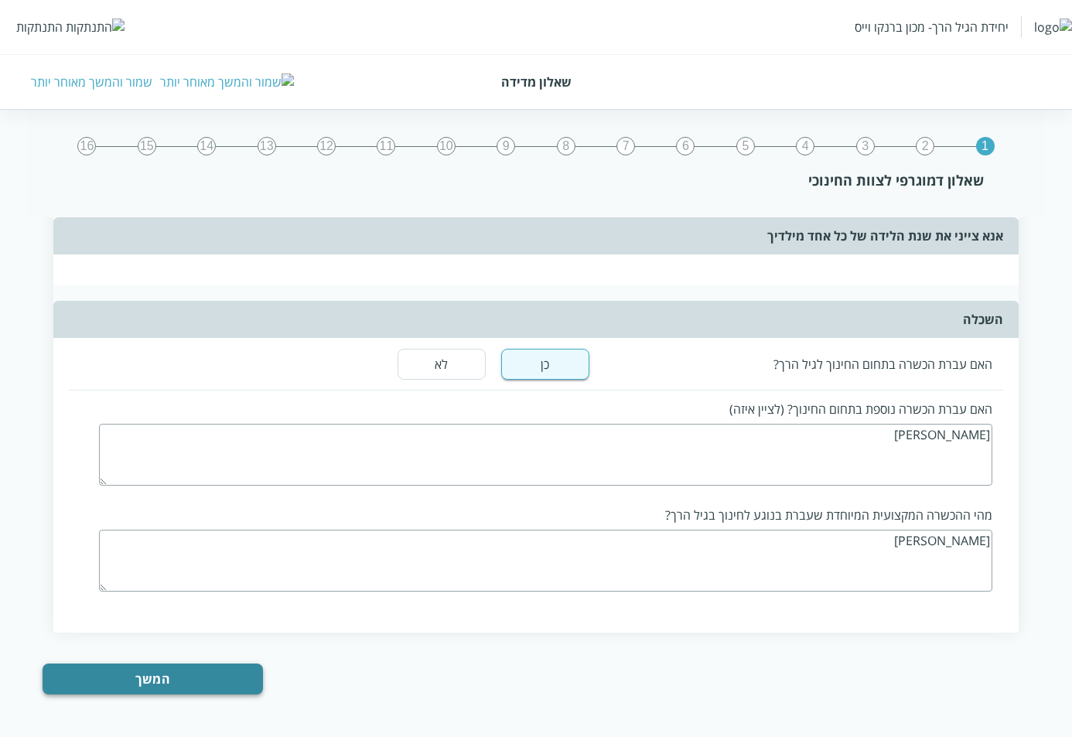
type textarea "[PERSON_NAME]"
click at [172, 674] on button "המשך" at bounding box center [153, 679] width 220 height 31
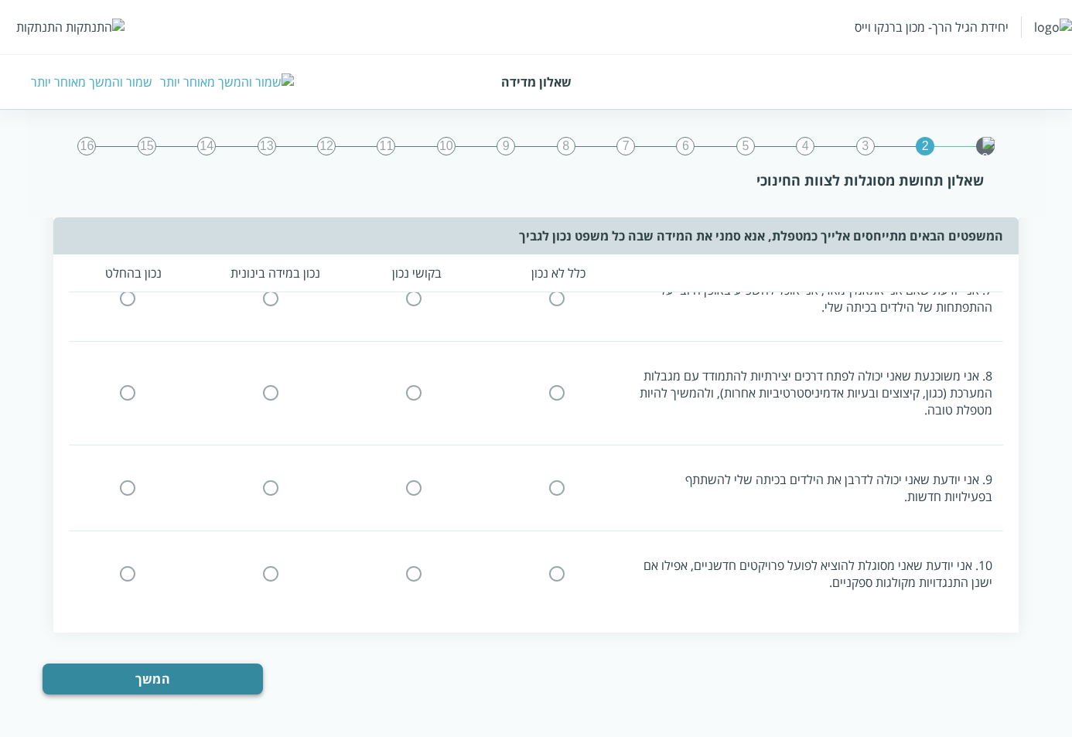
scroll to position [0, 0]
